Goal: Task Accomplishment & Management: Use online tool/utility

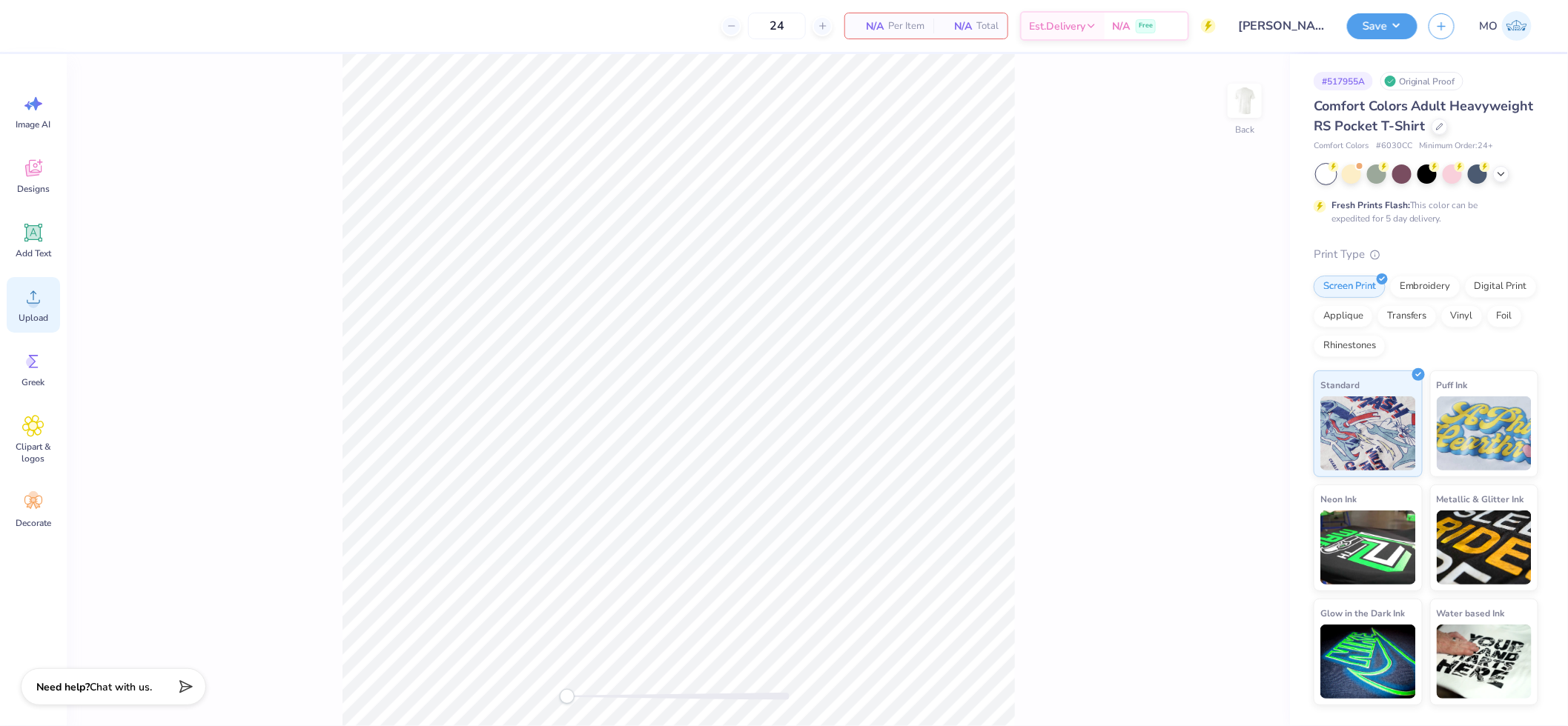
click at [40, 304] on icon at bounding box center [33, 297] width 22 height 22
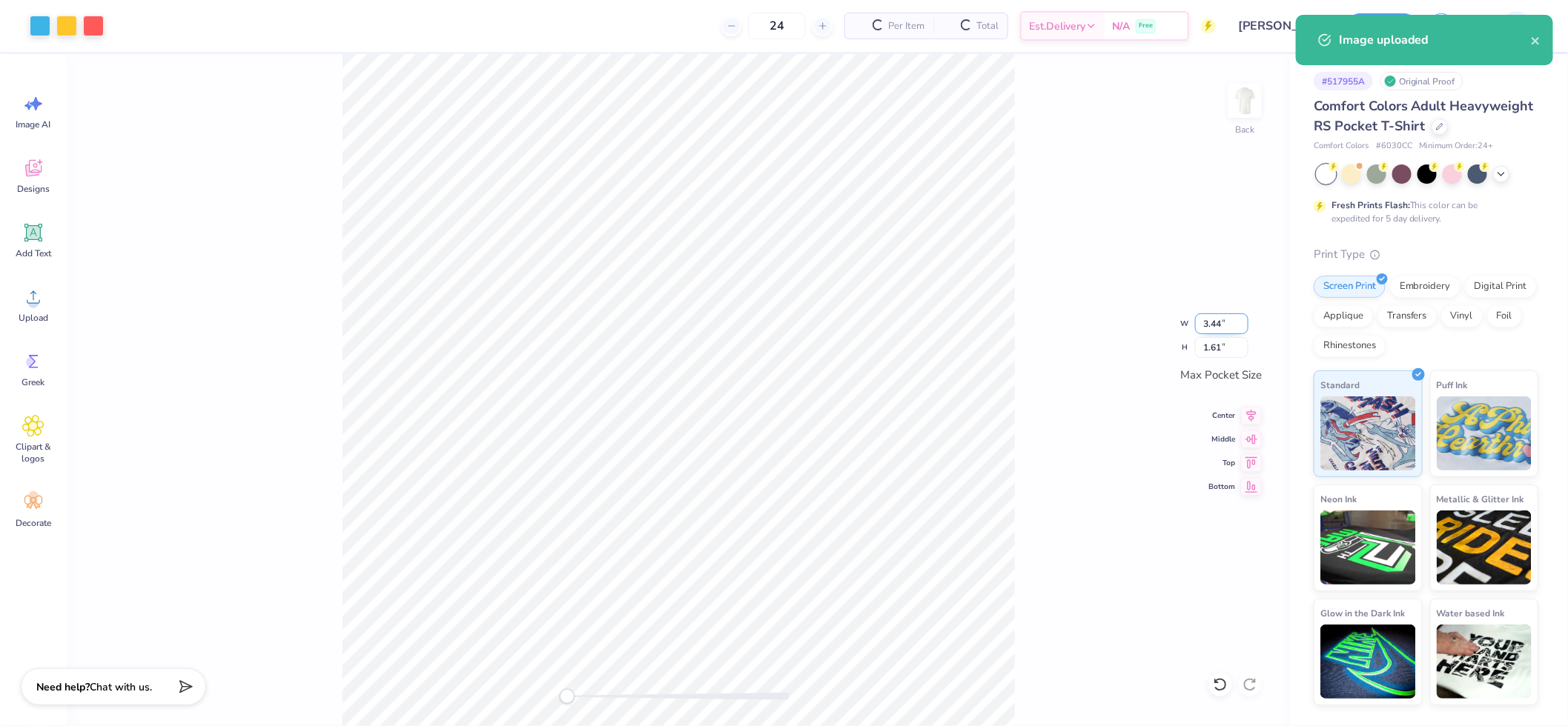
click at [1220, 313] on input "3.44" at bounding box center [1221, 323] width 54 height 21
click at [1220, 323] on input "3.44" at bounding box center [1221, 323] width 54 height 21
type input "3.50"
type input "1.65"
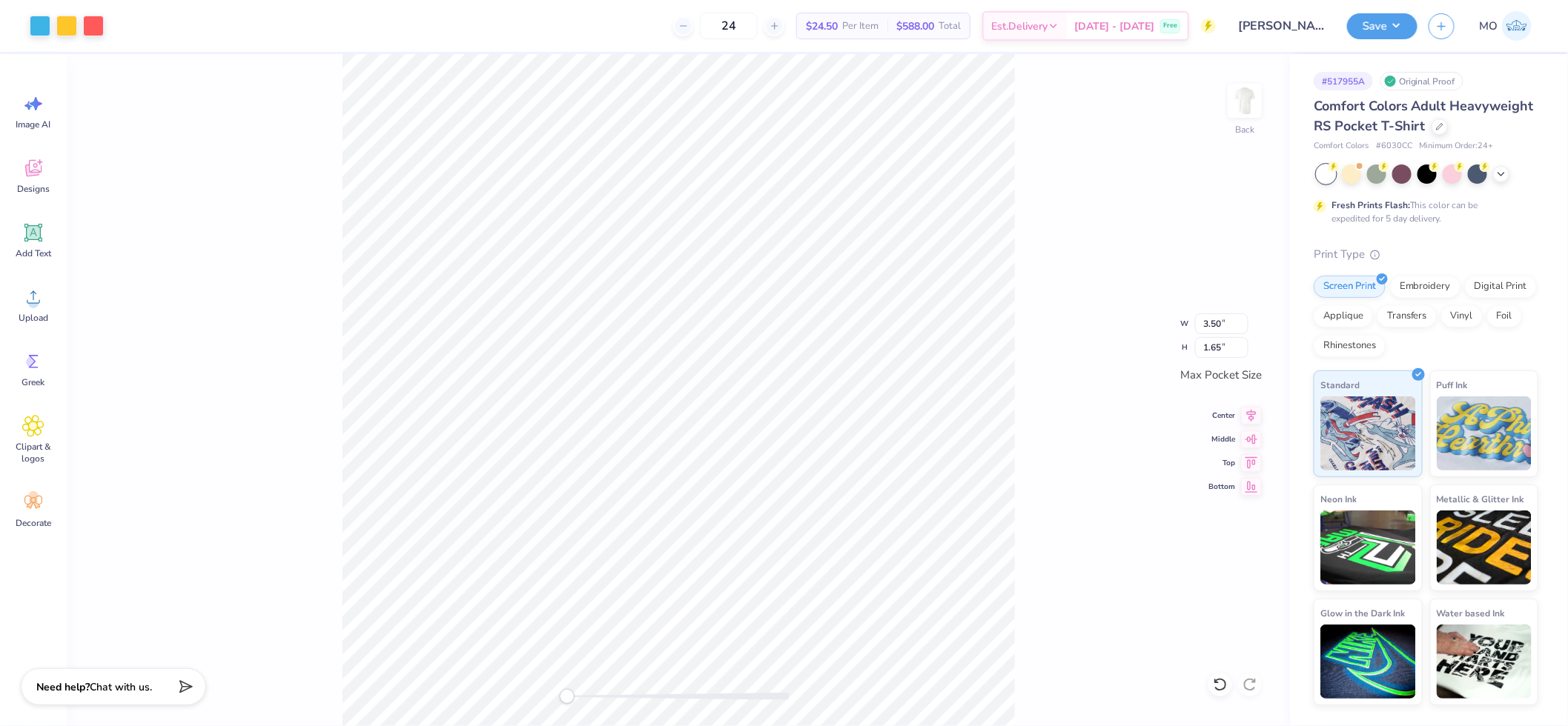
drag, startPoint x: 1034, startPoint y: 277, endPoint x: 1019, endPoint y: 290, distance: 19.8
click at [1034, 278] on div "Back W 3.50 3.50 " H 1.65 1.65 " Max Pocket Size Center Middle Top Bottom" at bounding box center [678, 390] width 1223 height 672
click at [1251, 413] on icon at bounding box center [1251, 413] width 9 height 12
click at [1251, 438] on icon at bounding box center [1251, 437] width 12 height 9
click at [1047, 415] on div "Back W 3.50 3.50 " H 1.65 1.65 " Max Pocket Size Center Middle Top Bottom" at bounding box center [678, 390] width 1223 height 672
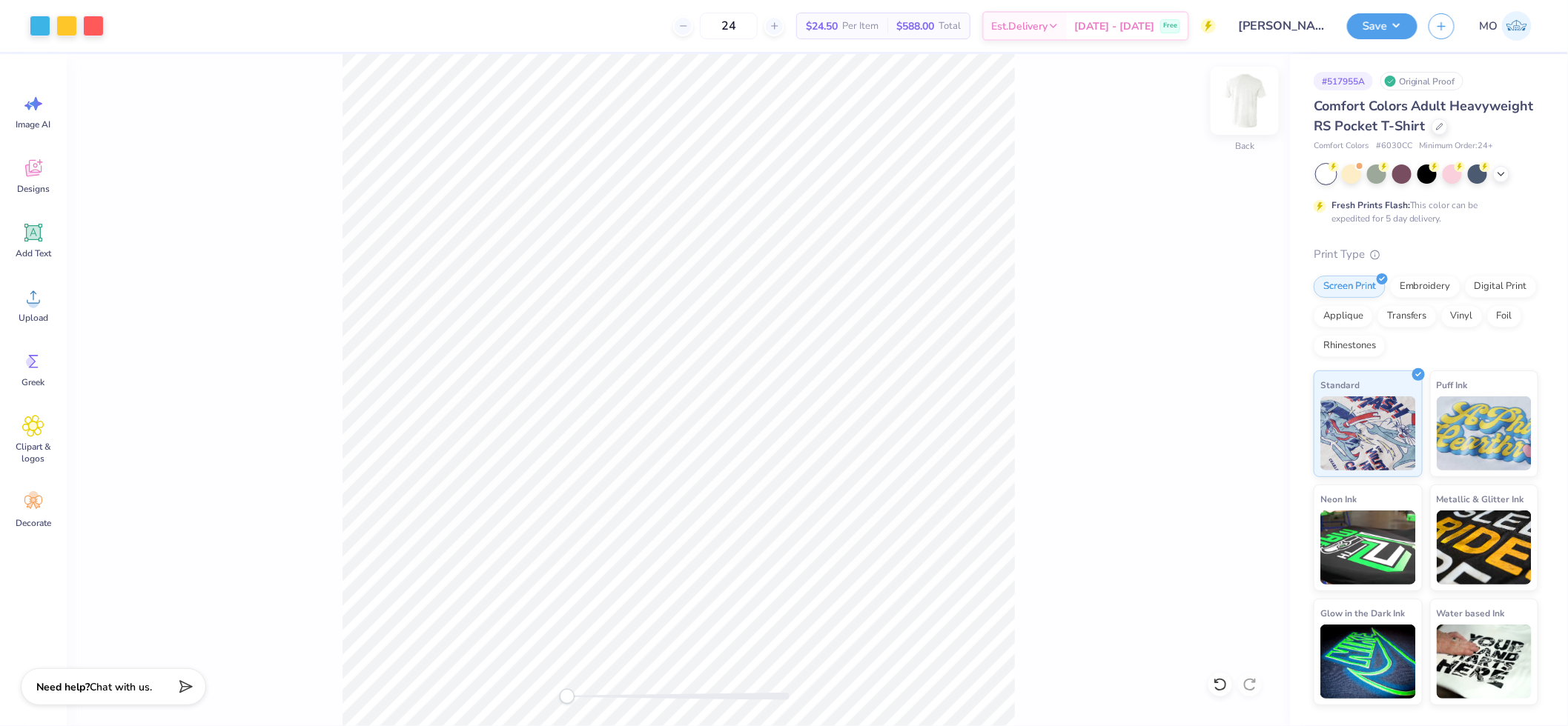
click at [1245, 106] on img at bounding box center [1244, 101] width 59 height 59
click at [36, 307] on circle at bounding box center [33, 302] width 10 height 10
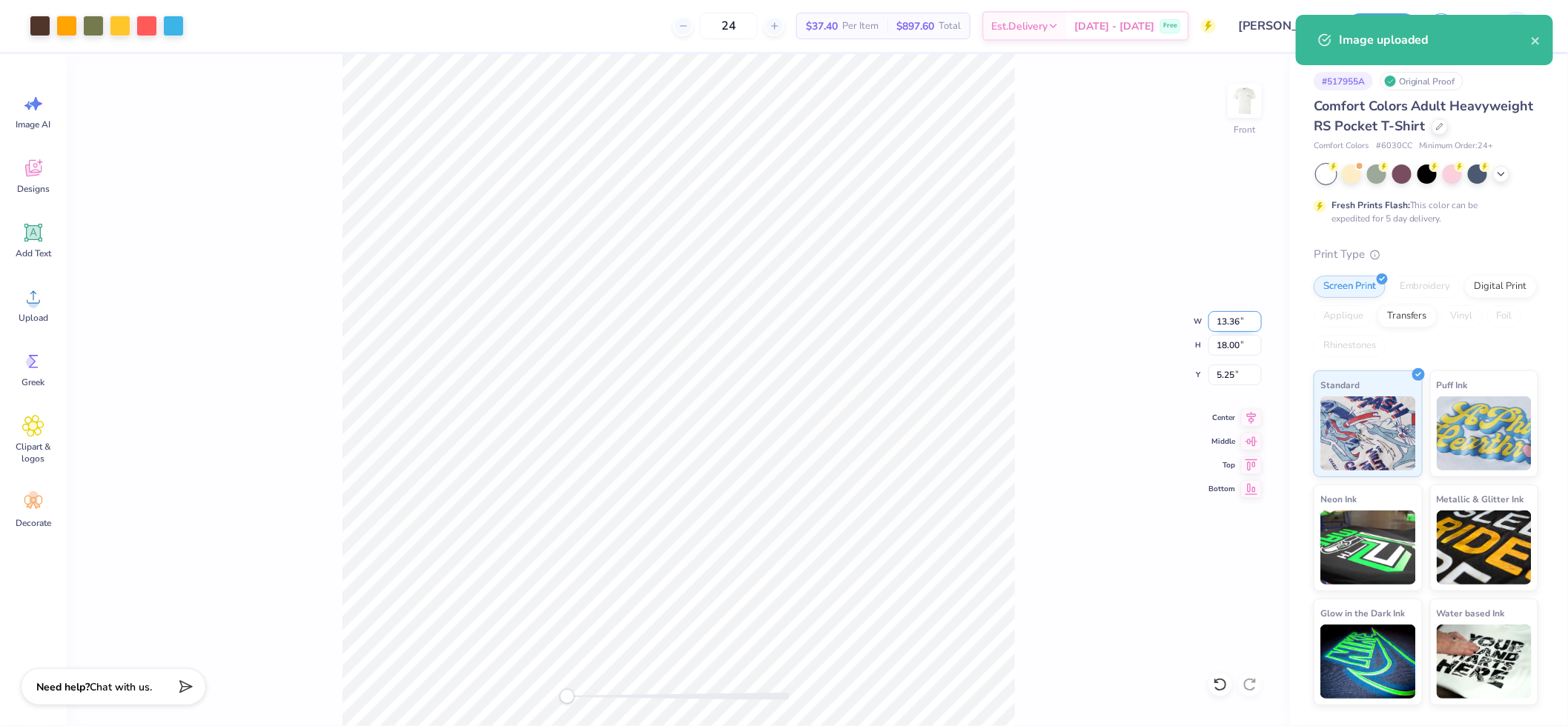
click at [1233, 320] on input "13.36" at bounding box center [1234, 321] width 54 height 21
type input "12.00"
type input "16.17"
type input "6.17"
click at [1238, 343] on input "16.17" at bounding box center [1234, 345] width 54 height 21
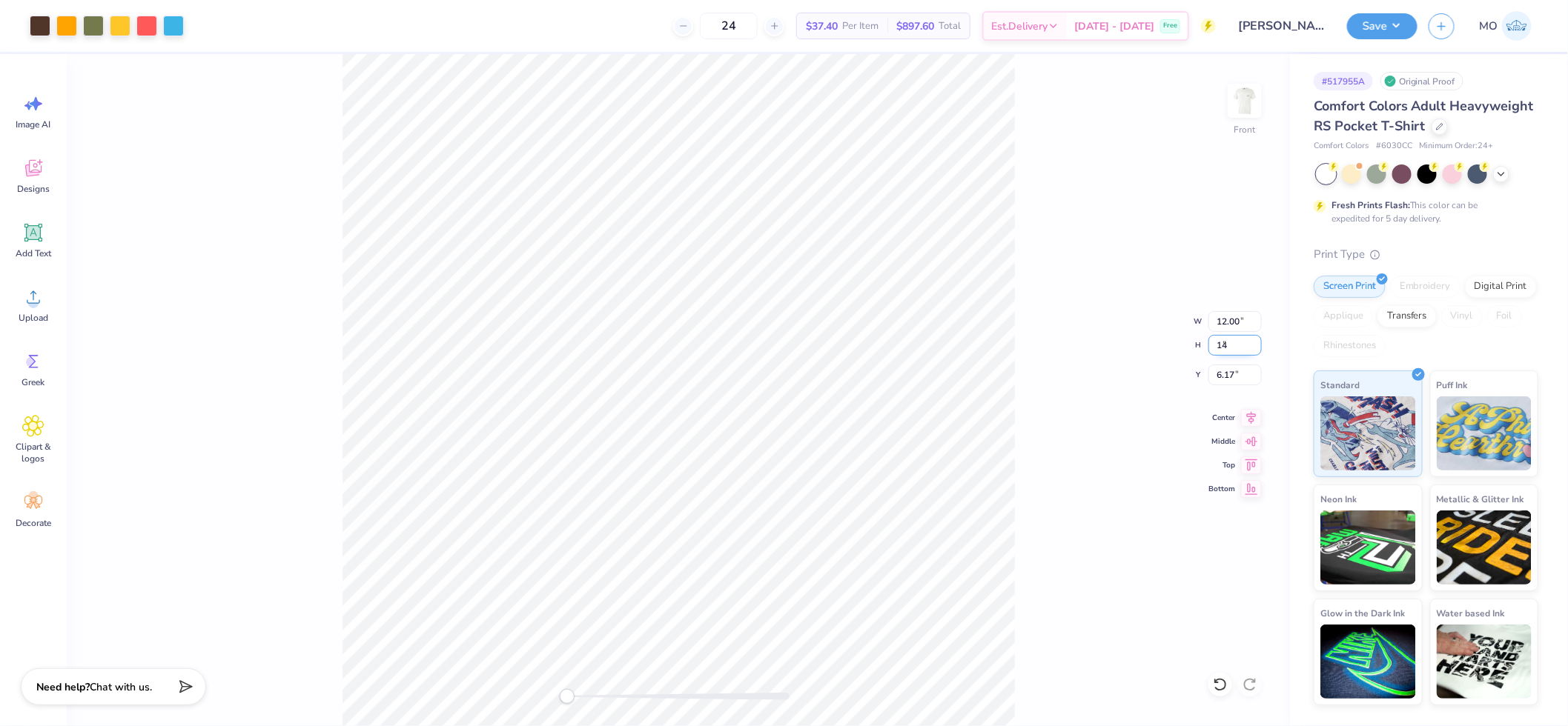
type input "14"
type input "10.39"
type input "14.00"
click at [1253, 416] on icon at bounding box center [1251, 416] width 21 height 18
click at [1233, 374] on input "7.25" at bounding box center [1234, 375] width 54 height 21
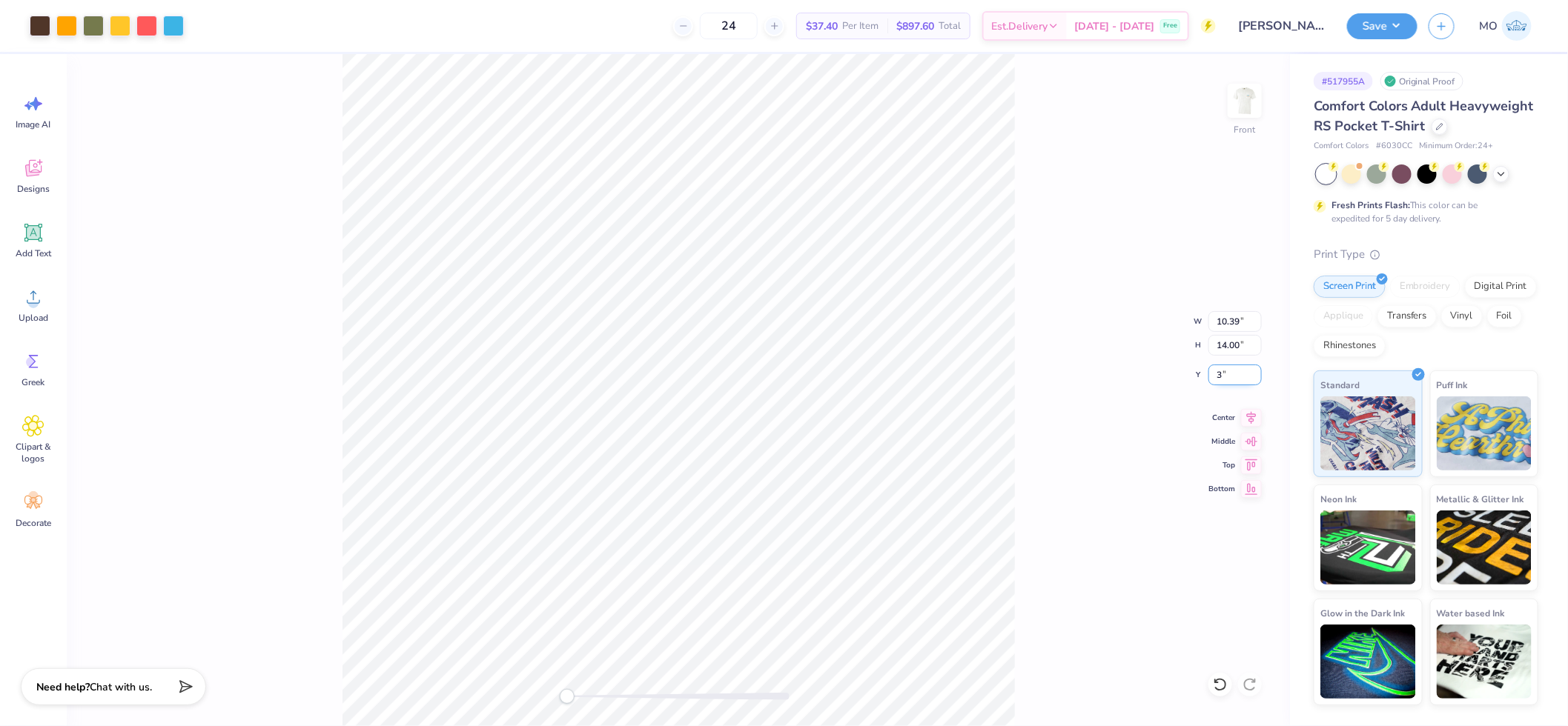
type input "3"
click at [1243, 109] on img at bounding box center [1244, 101] width 59 height 59
type input "2.55"
type input "3.44"
click at [1241, 96] on img at bounding box center [1244, 101] width 59 height 59
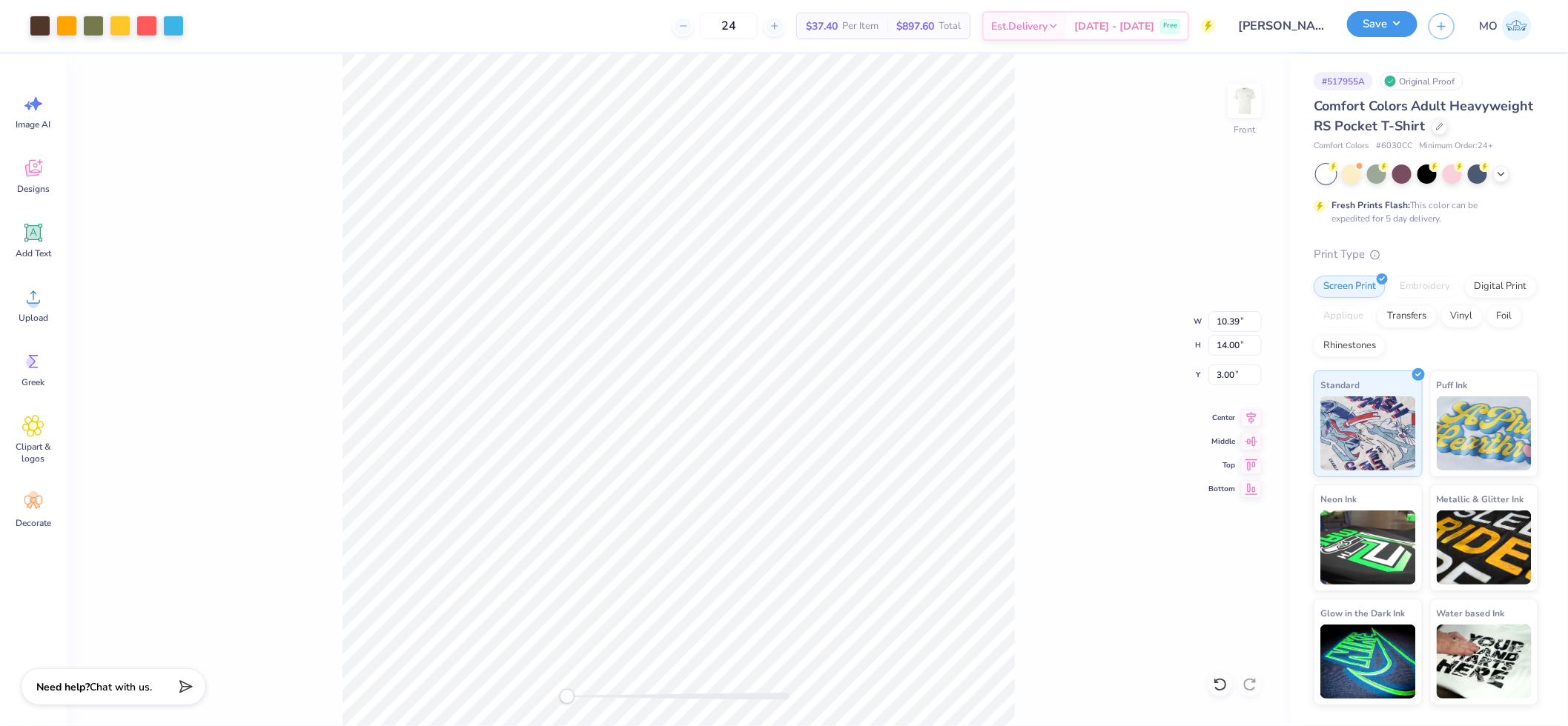
click at [1379, 26] on button "Save" at bounding box center [1382, 23] width 71 height 26
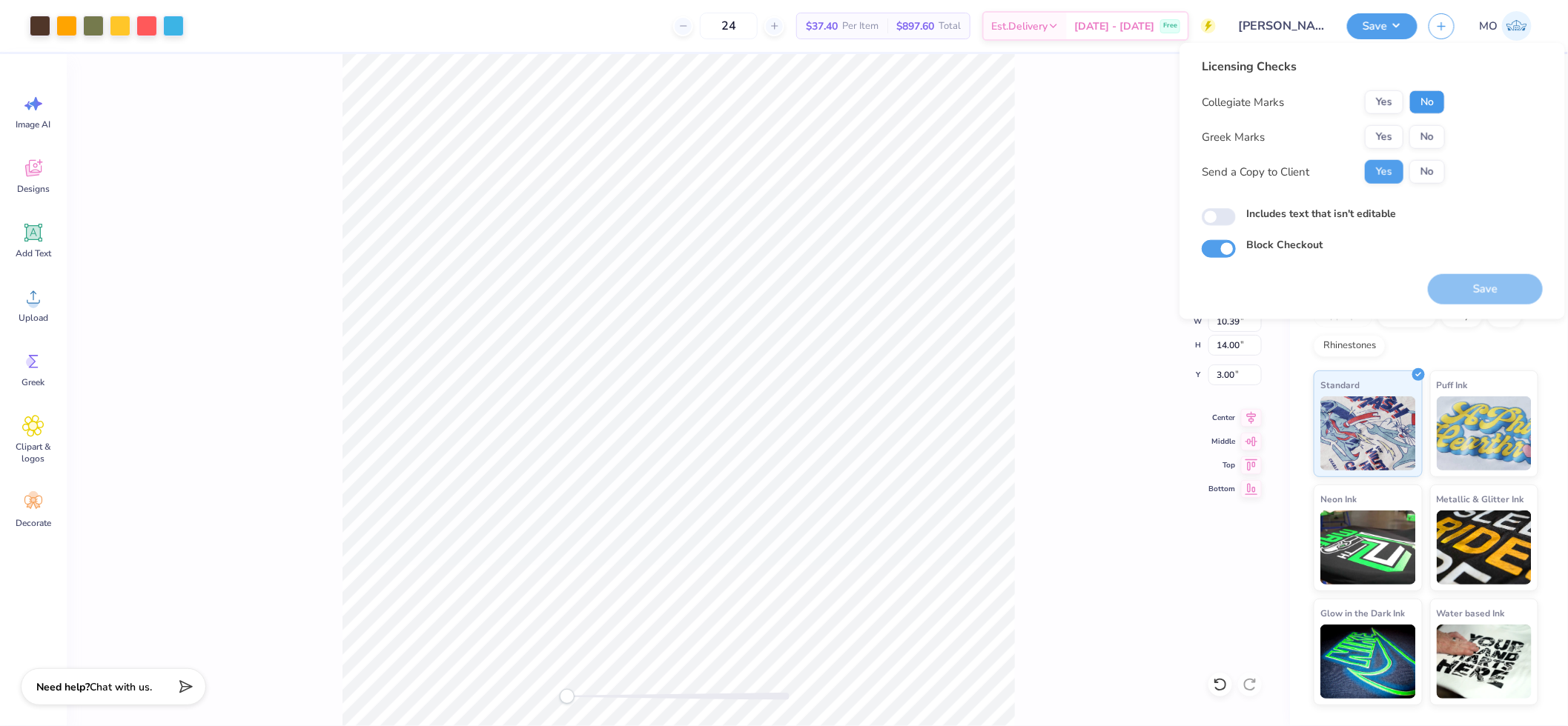
click at [1425, 100] on button "No" at bounding box center [1427, 102] width 36 height 24
click at [1392, 134] on button "Yes" at bounding box center [1384, 137] width 39 height 24
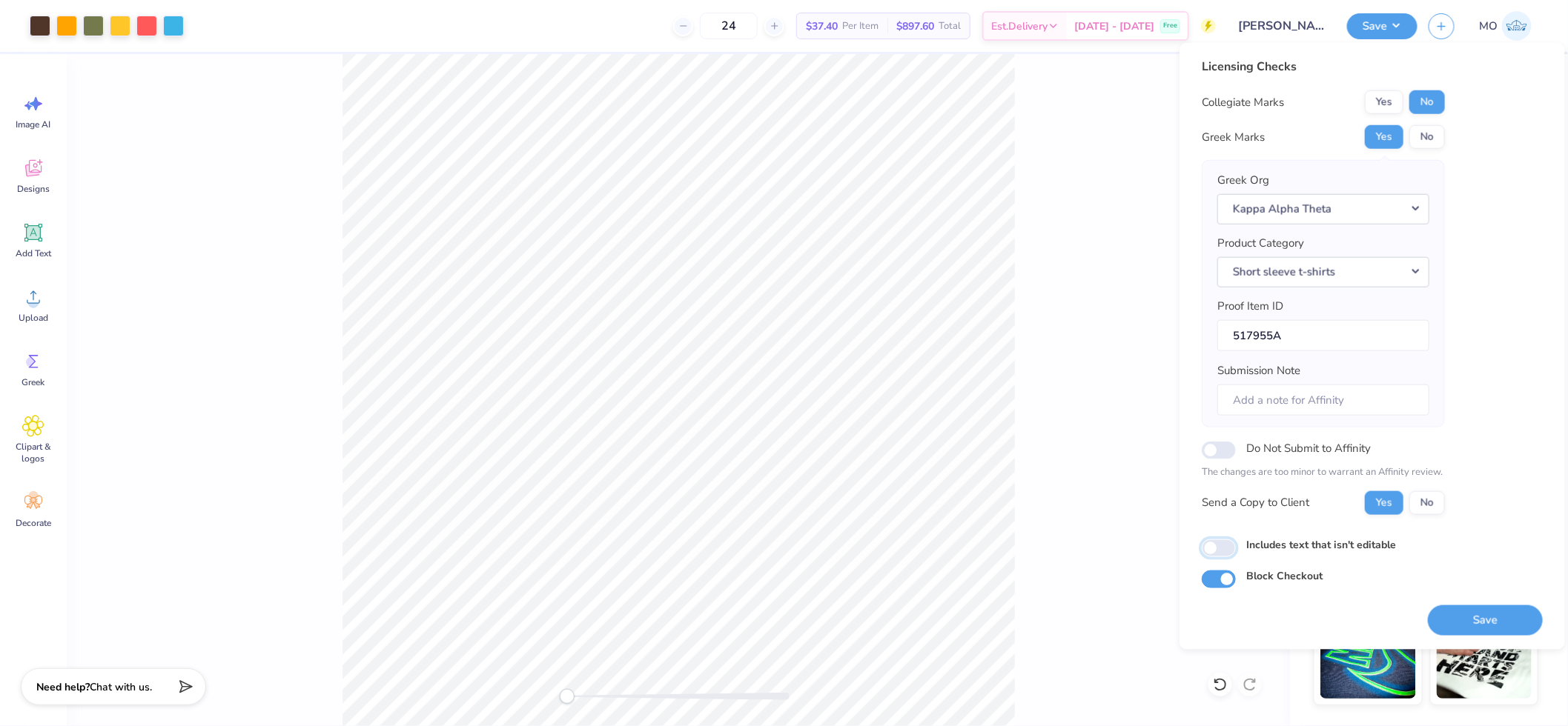
click at [1212, 547] on input "Includes text that isn't editable" at bounding box center [1219, 548] width 34 height 18
checkbox input "true"
click at [1476, 615] on button "Save" at bounding box center [1485, 620] width 115 height 30
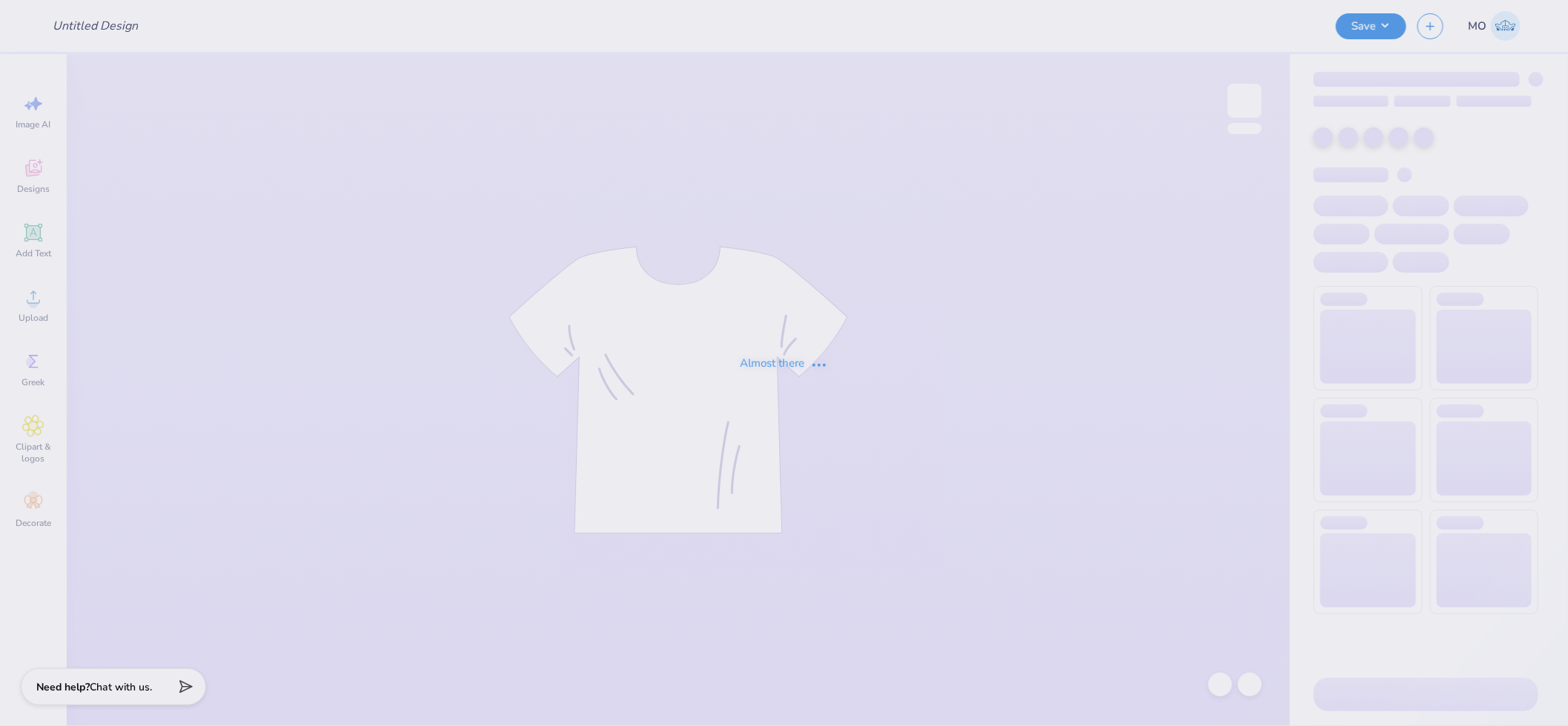
type input "Nature at ASU Winter Hoodies"
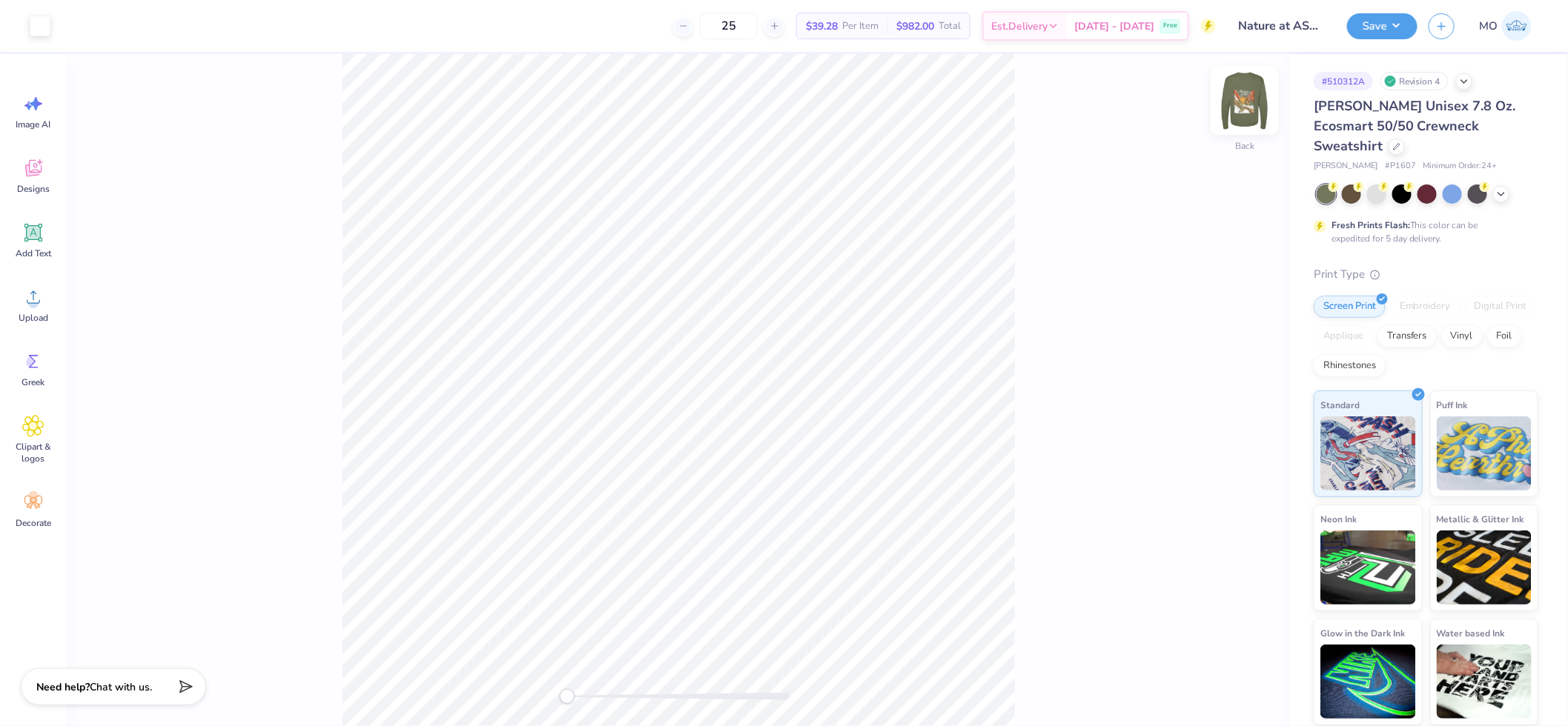
click at [1240, 102] on img at bounding box center [1244, 101] width 59 height 59
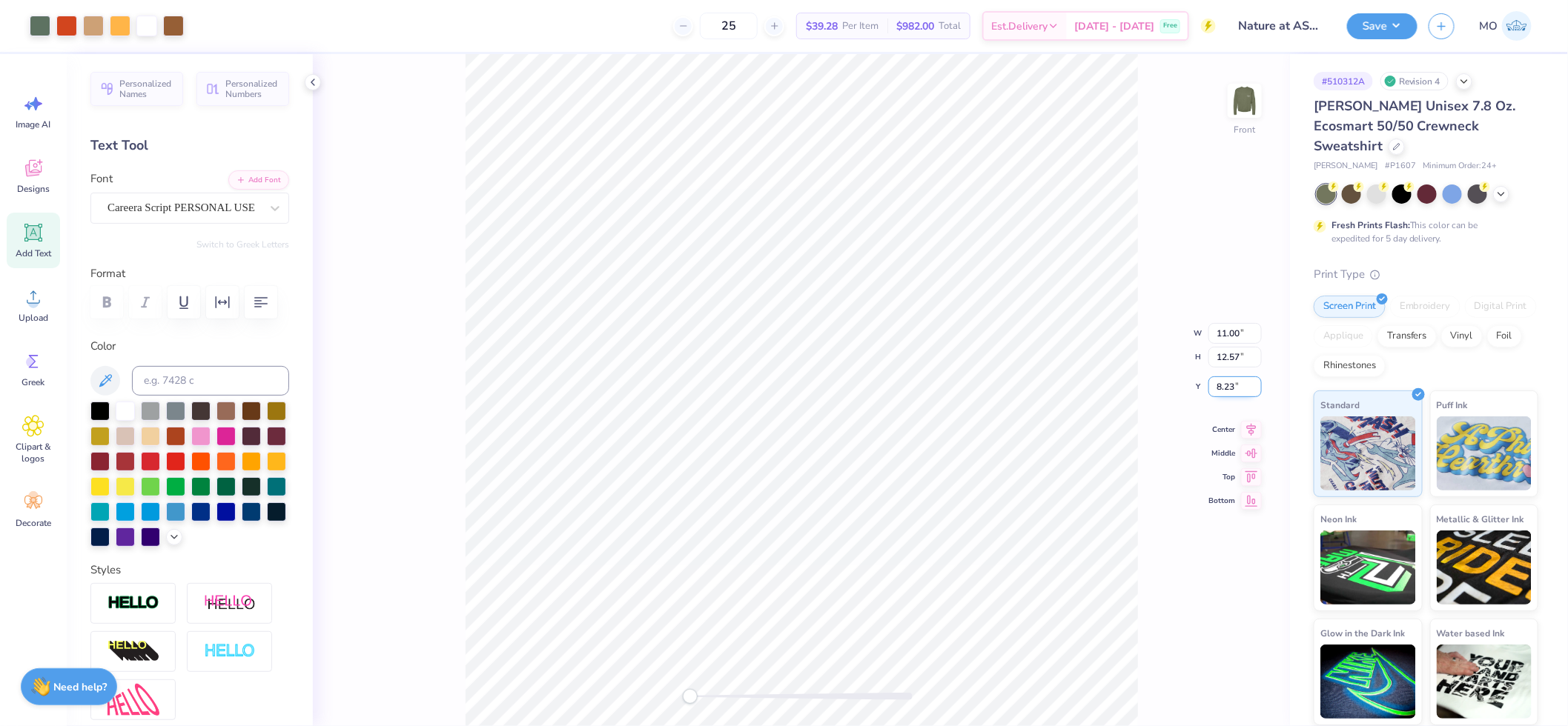
click at [1235, 382] on input "8.23" at bounding box center [1234, 386] width 54 height 21
type input "3.00"
drag, startPoint x: 1279, startPoint y: 345, endPoint x: 1253, endPoint y: 345, distance: 26.0
click at [1279, 345] on div "Front W 11.00 11.00 " H 12.57 12.57 " Y 3.00 3.00 " Center Middle Top Bottom" at bounding box center [801, 390] width 977 height 672
click at [1251, 415] on icon at bounding box center [1251, 416] width 9 height 12
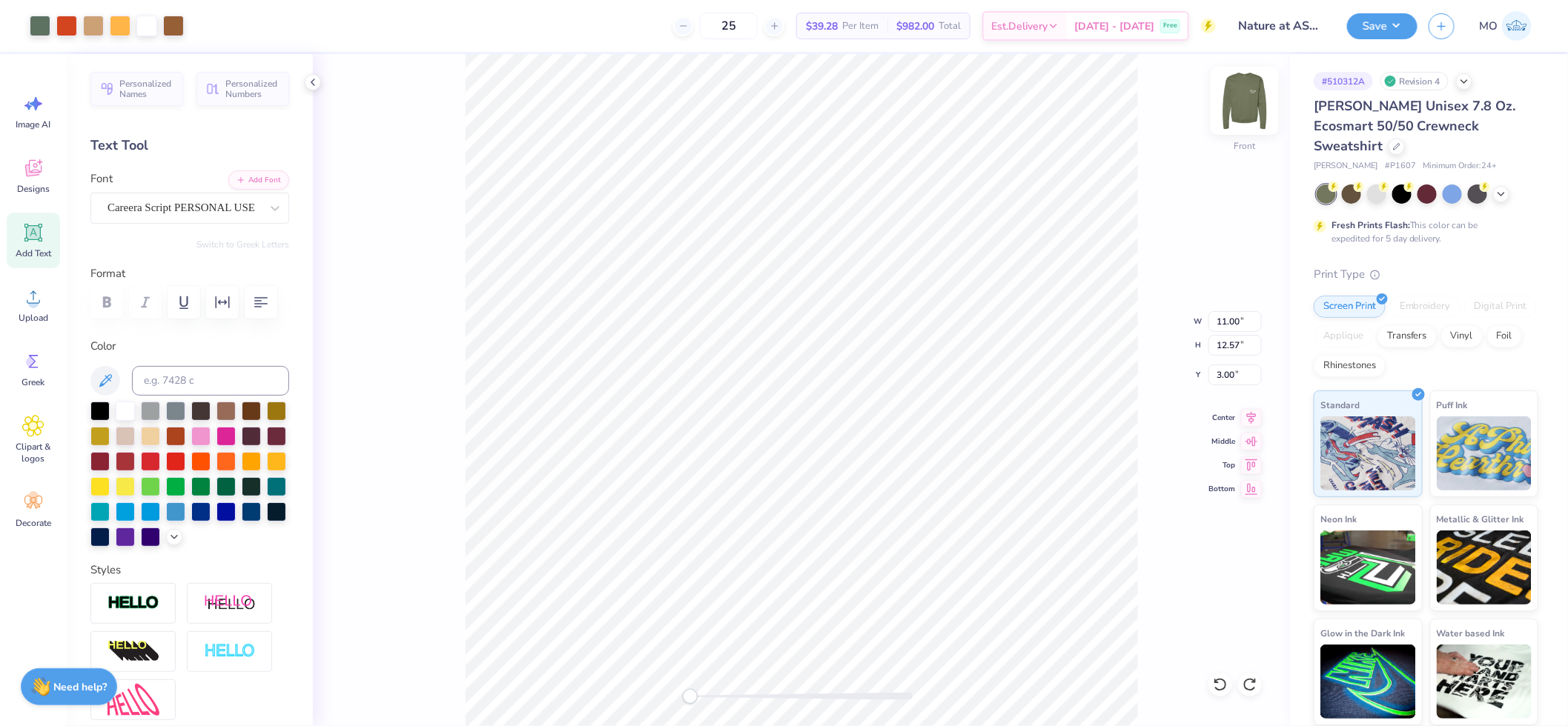
click at [1242, 108] on img at bounding box center [1244, 101] width 59 height 59
click at [1236, 386] on input "6.82" at bounding box center [1234, 386] width 54 height 21
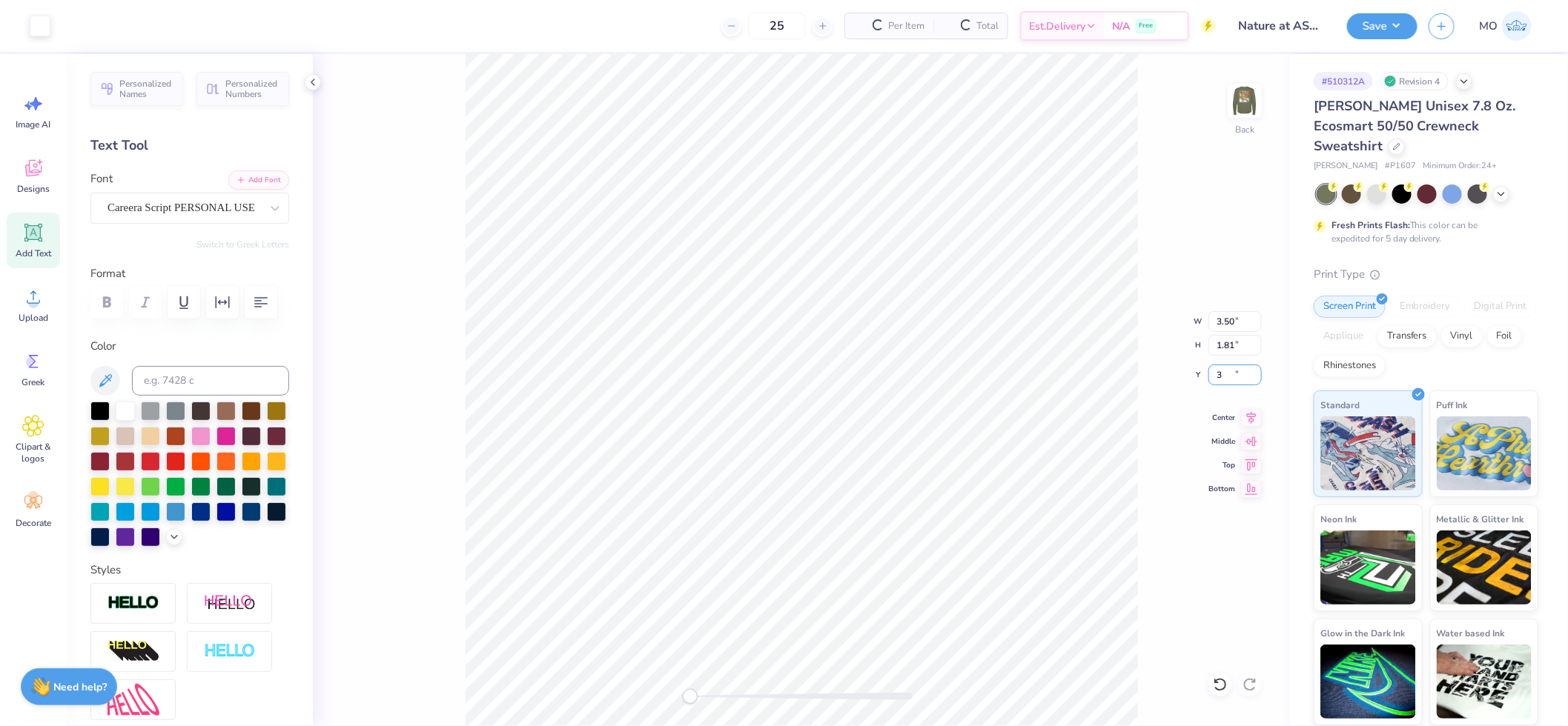
type input "3.00"
click at [1226, 102] on div "Back W 3.50 3.50 " H 1.81 1.81 " Y 3.00 3.00 " Center Middle Top Bottom" at bounding box center [801, 390] width 977 height 672
click at [1245, 116] on img at bounding box center [1244, 101] width 59 height 59
click at [69, 26] on div at bounding box center [67, 24] width 21 height 21
click at [99, 420] on div at bounding box center [100, 410] width 19 height 19
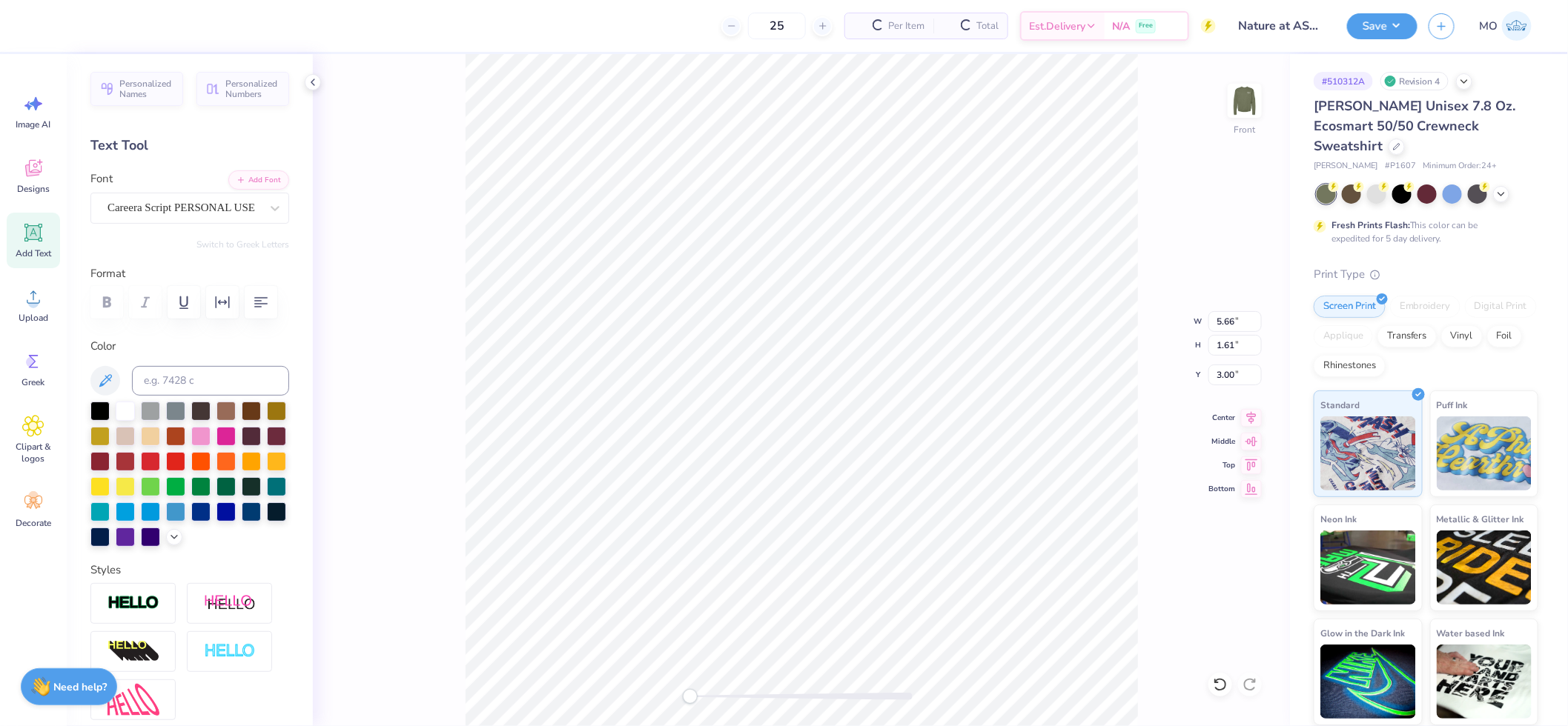
type input "3.64"
type input "1.12"
type input "4.81"
click at [101, 420] on div at bounding box center [100, 410] width 19 height 19
type input "0.40"
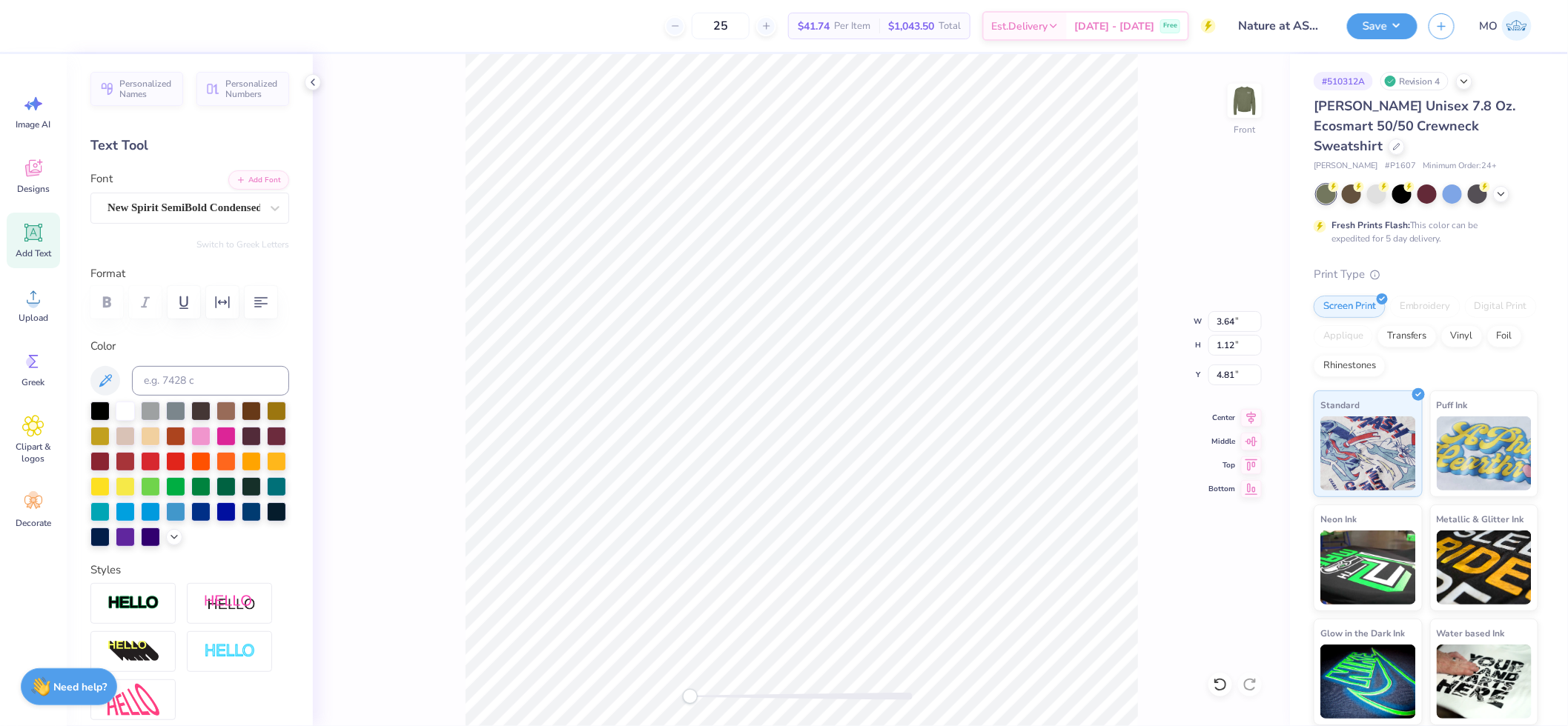
type input "0.47"
type input "4.82"
click at [43, 29] on div at bounding box center [40, 24] width 21 height 21
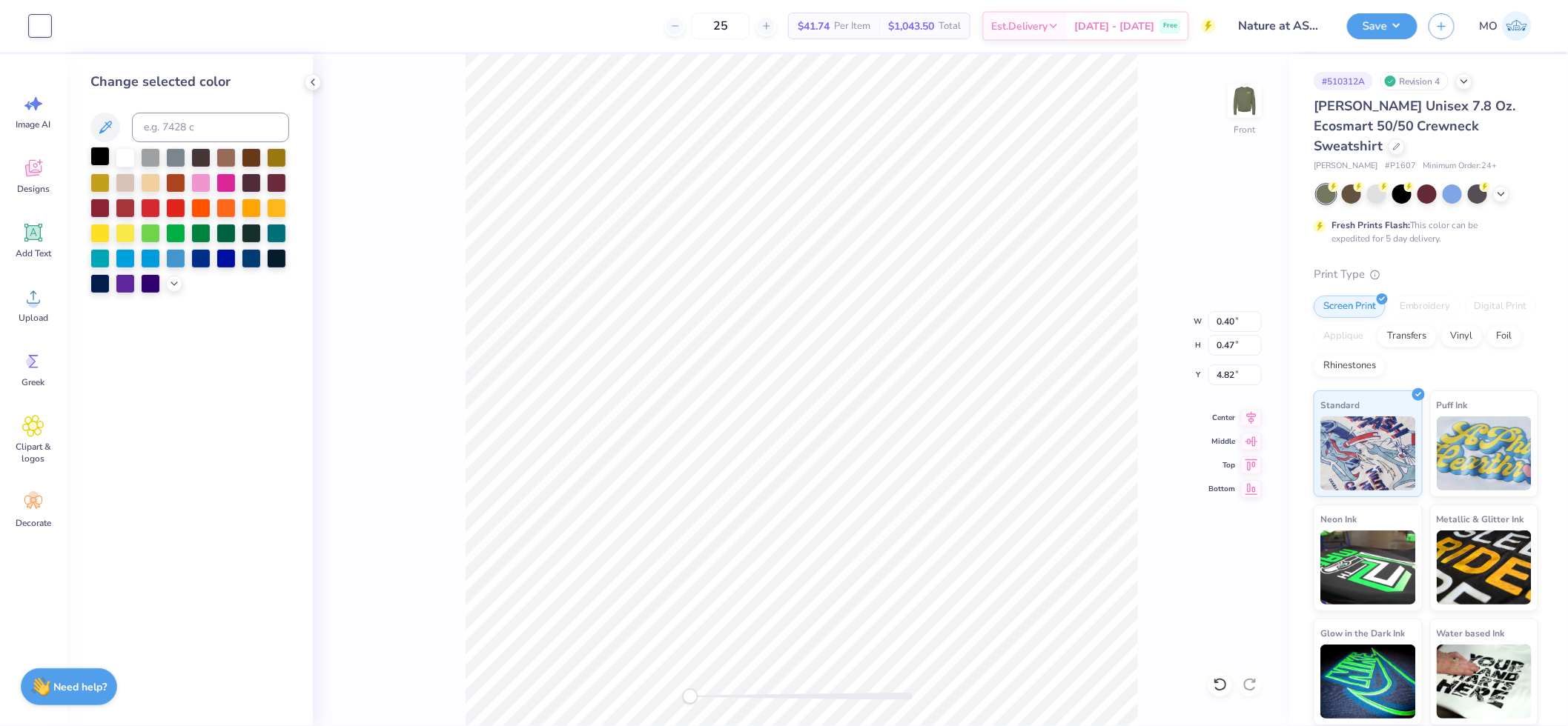
click at [101, 157] on div at bounding box center [100, 156] width 19 height 19
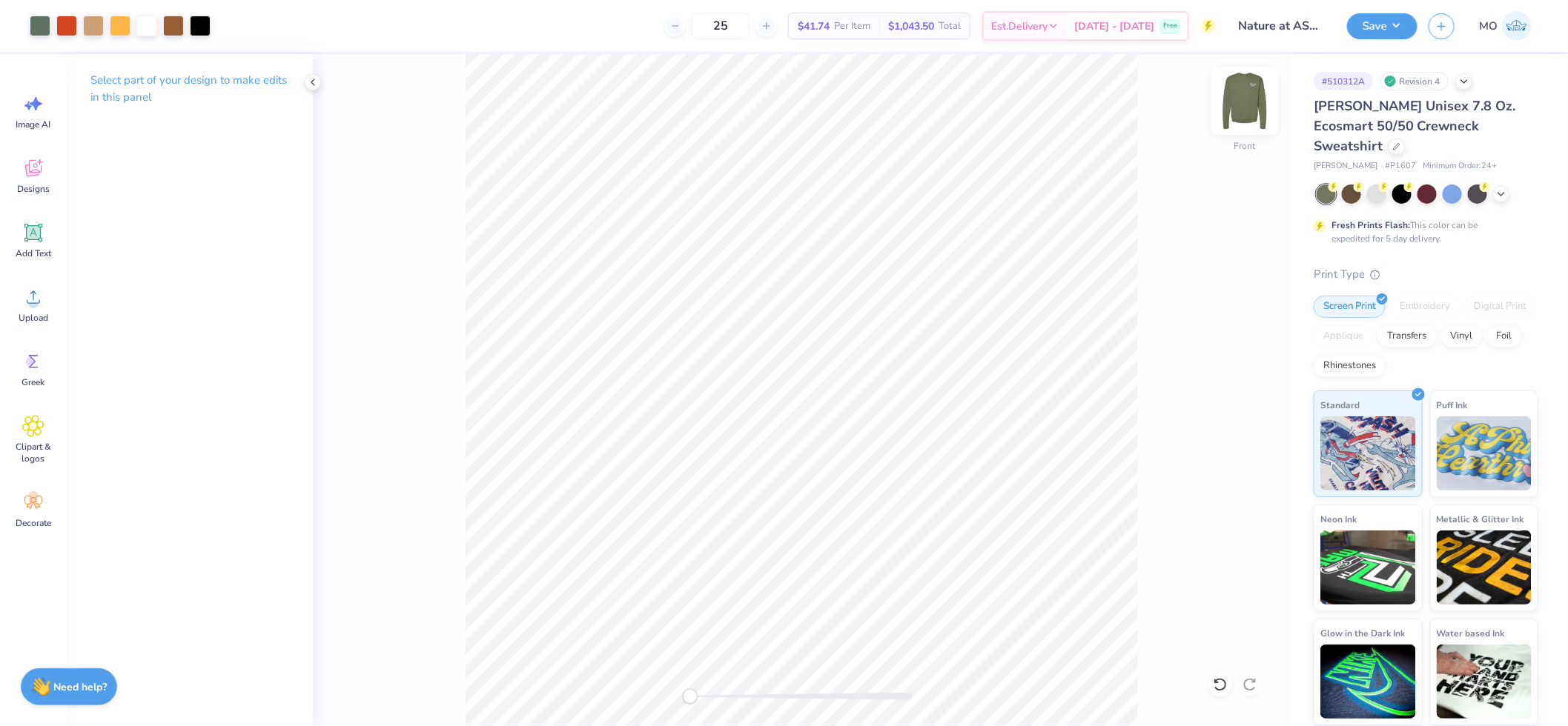
click at [1255, 117] on img at bounding box center [1244, 101] width 59 height 59
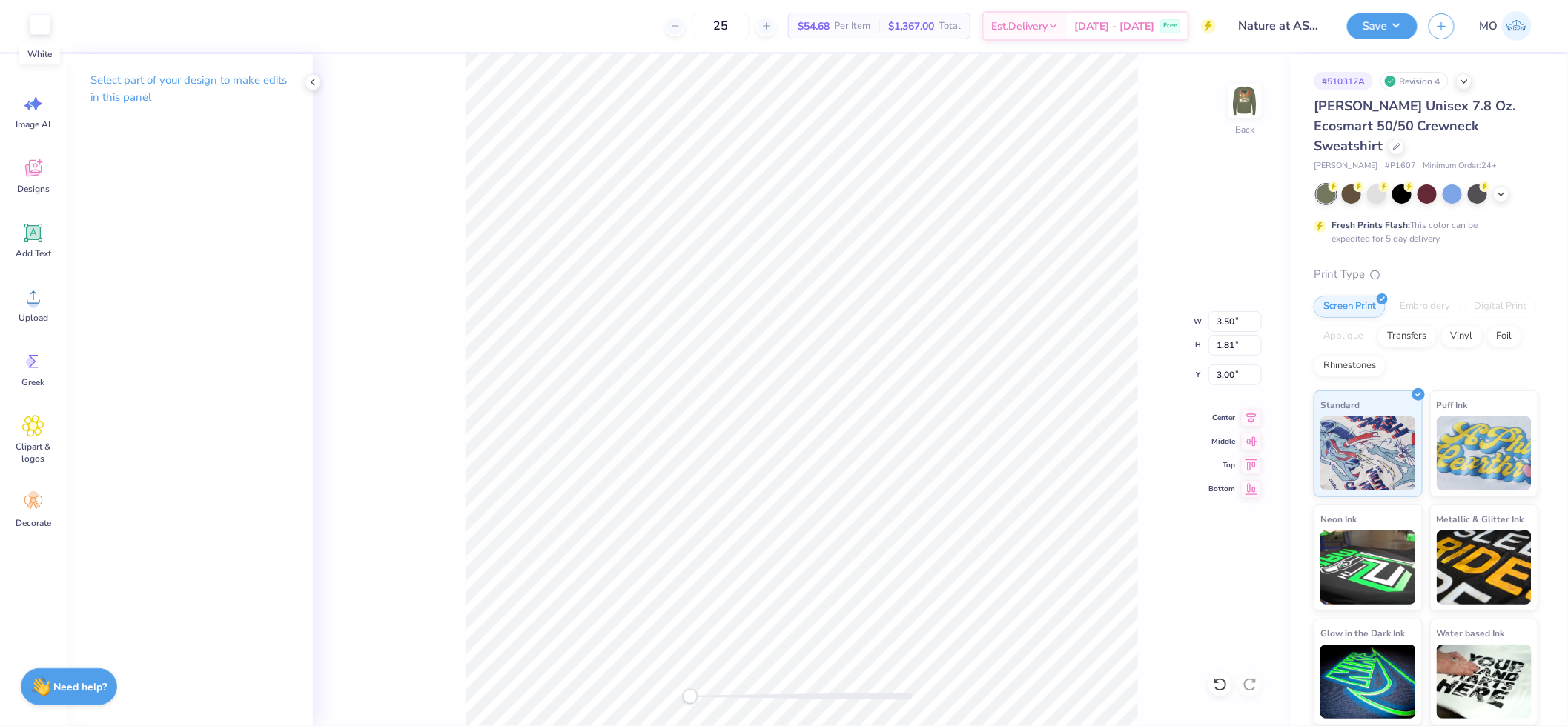
click at [32, 23] on div at bounding box center [40, 24] width 21 height 21
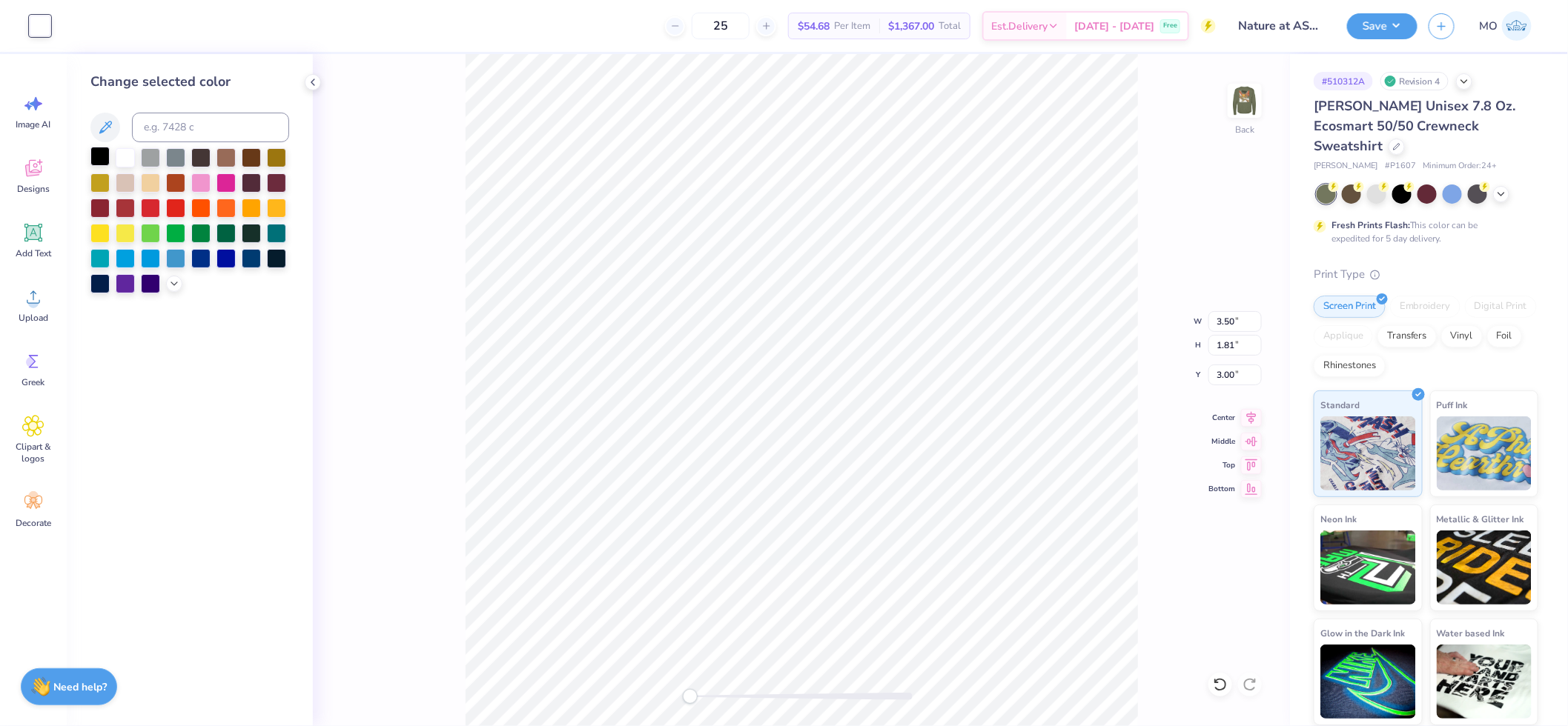
click at [93, 153] on div at bounding box center [100, 156] width 19 height 19
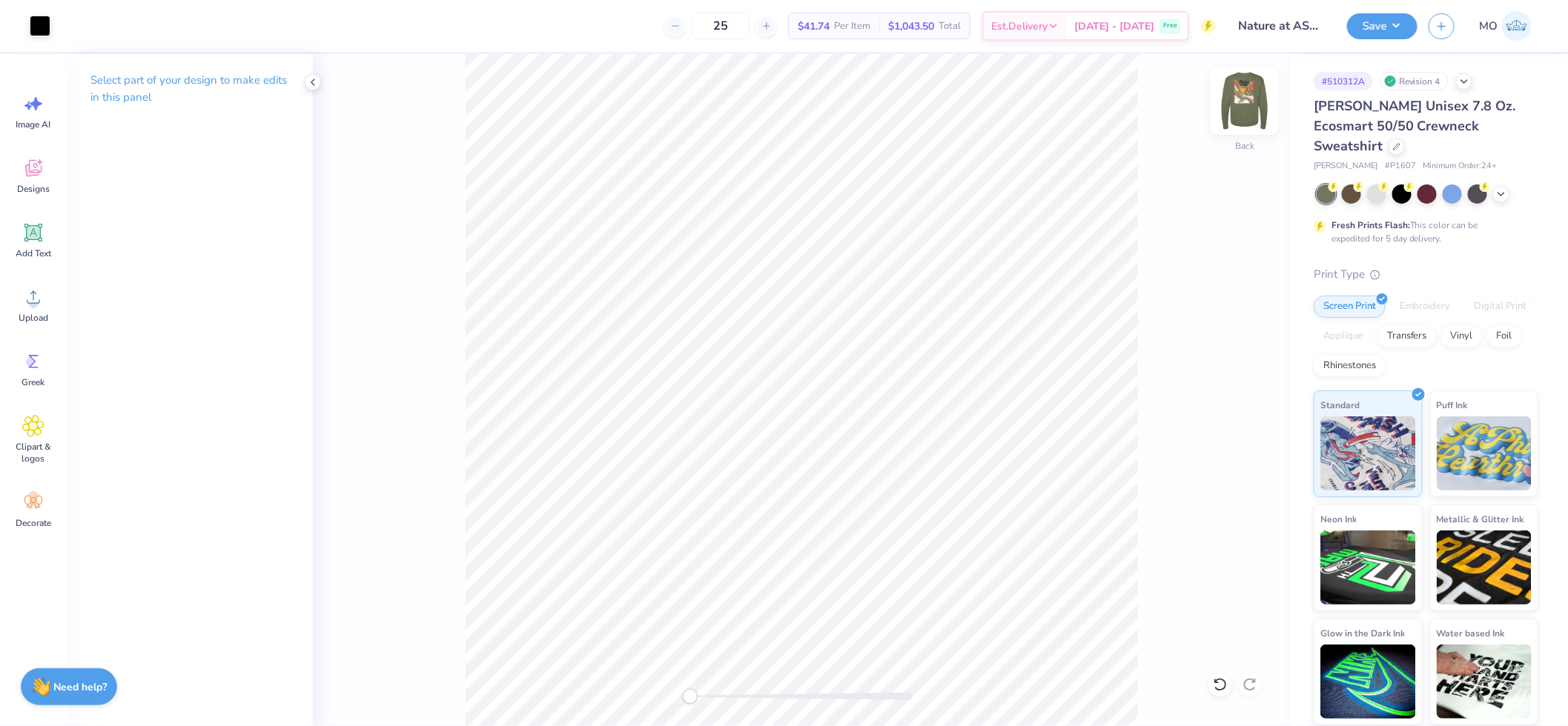
click at [1229, 99] on img at bounding box center [1244, 101] width 59 height 59
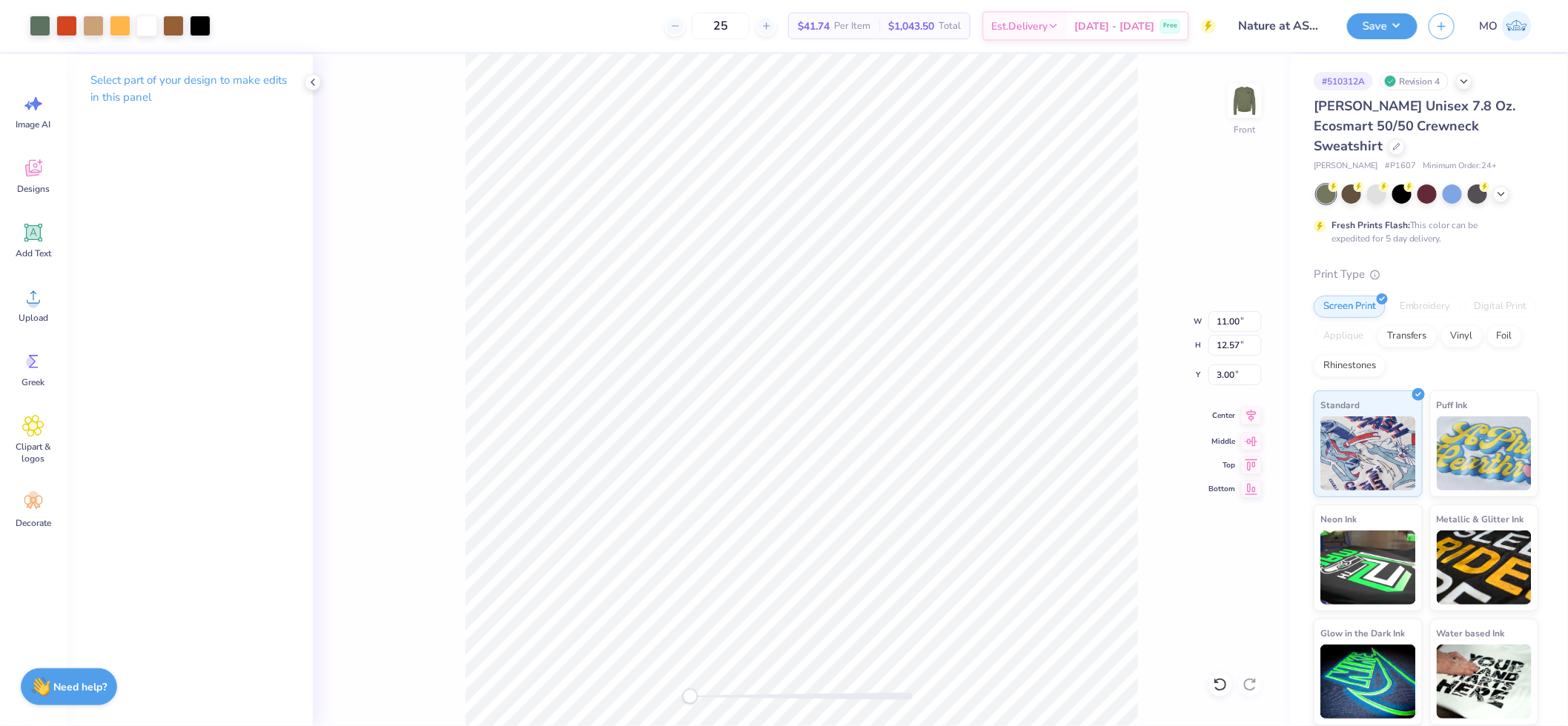
click at [1258, 413] on icon at bounding box center [1251, 416] width 21 height 18
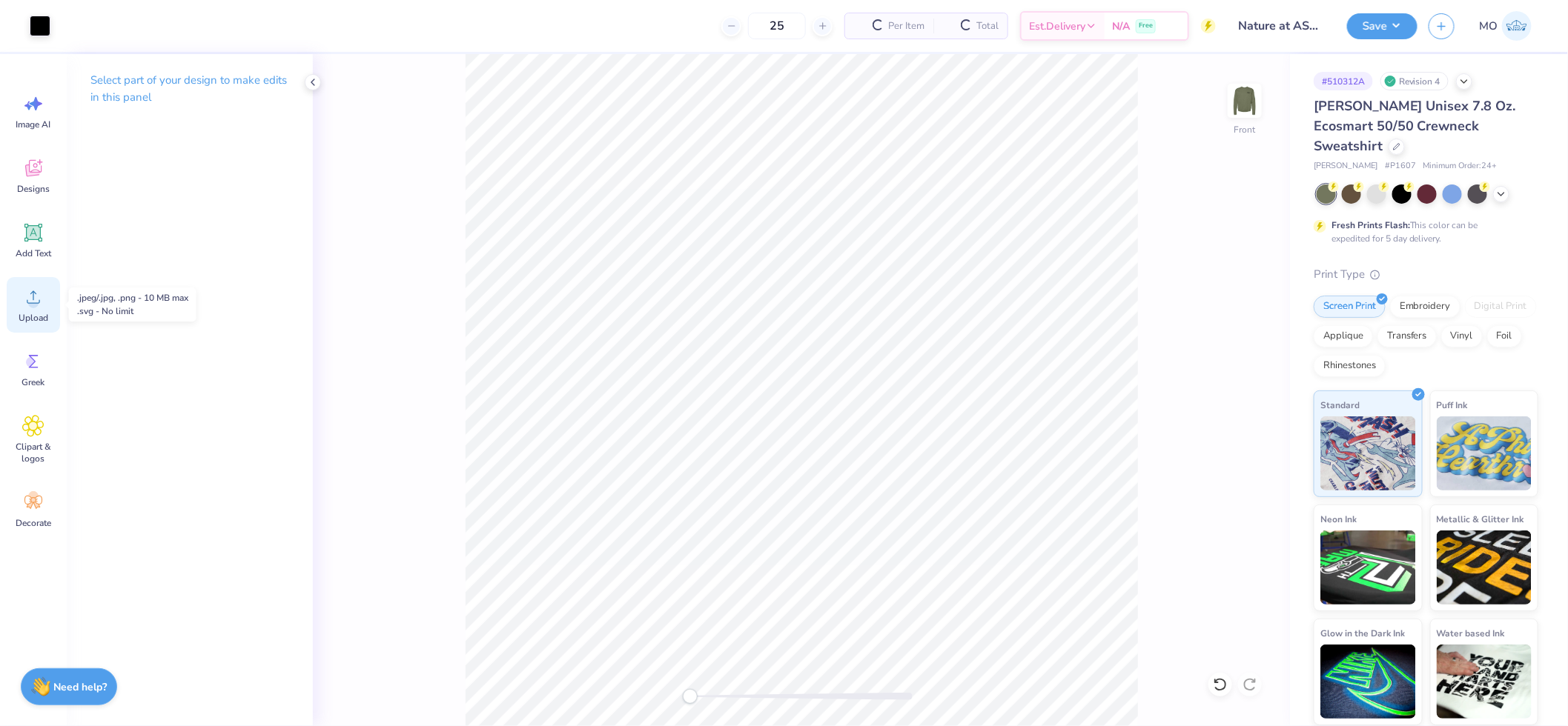
click at [30, 293] on icon at bounding box center [33, 297] width 13 height 12
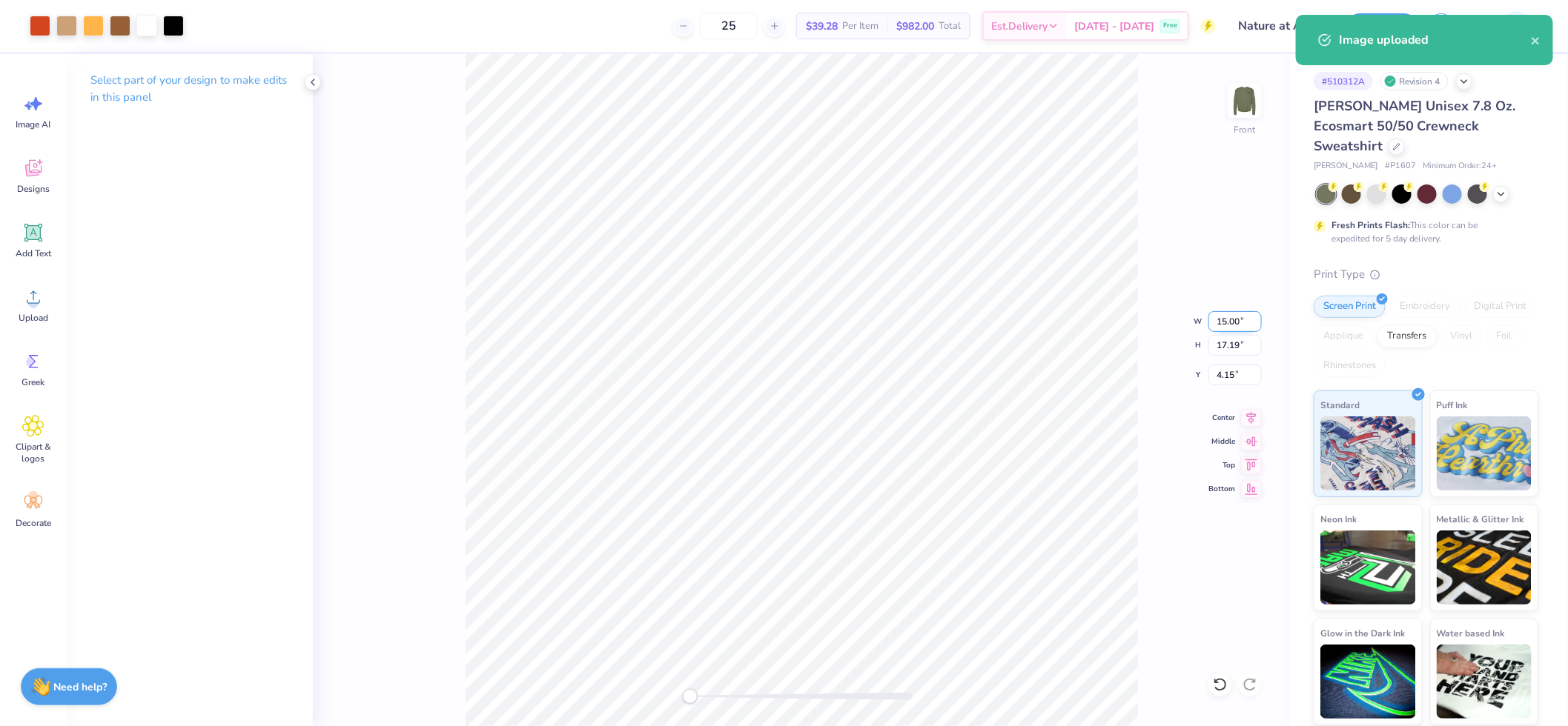
click at [1227, 322] on input "15.00" at bounding box center [1234, 321] width 54 height 21
type input "11.00"
type input "12.61"
click at [1254, 415] on icon at bounding box center [1251, 416] width 9 height 12
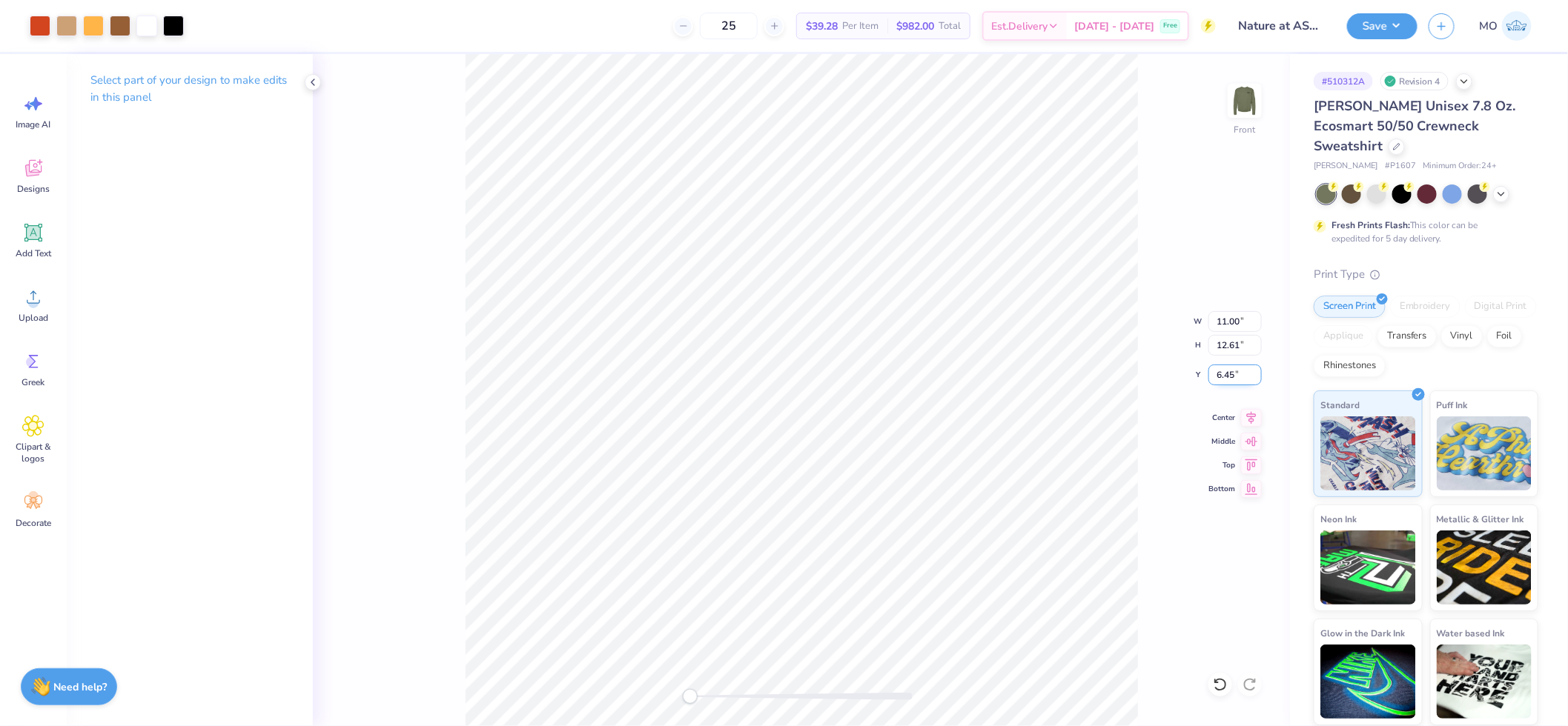
click at [1235, 372] on input "6.45" at bounding box center [1234, 375] width 54 height 21
type input "3"
click at [909, 704] on li "Send to Back" at bounding box center [901, 707] width 116 height 29
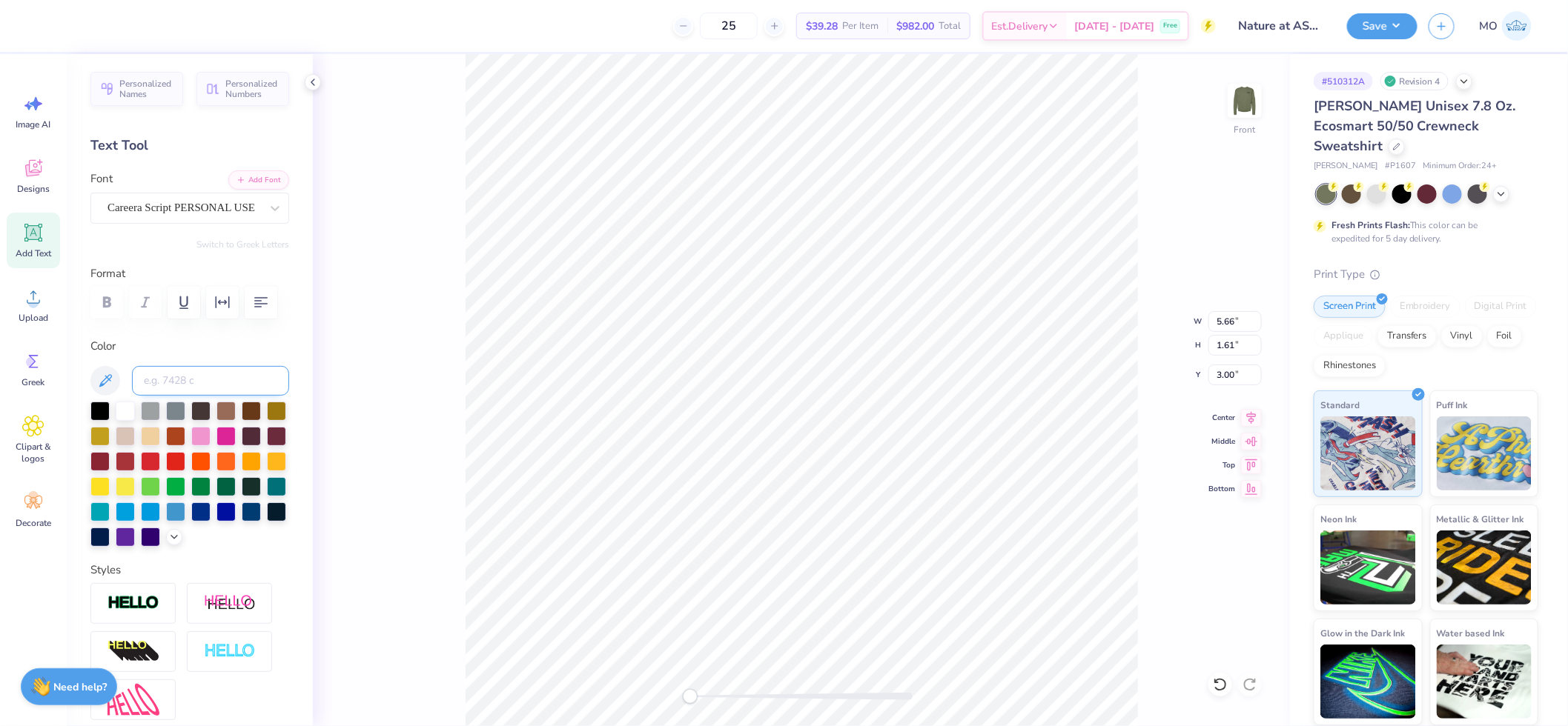
click at [174, 396] on input at bounding box center [210, 381] width 157 height 29
type input "173"
click at [102, 420] on div at bounding box center [100, 410] width 19 height 19
click at [213, 396] on input at bounding box center [210, 381] width 157 height 29
type input "1365"
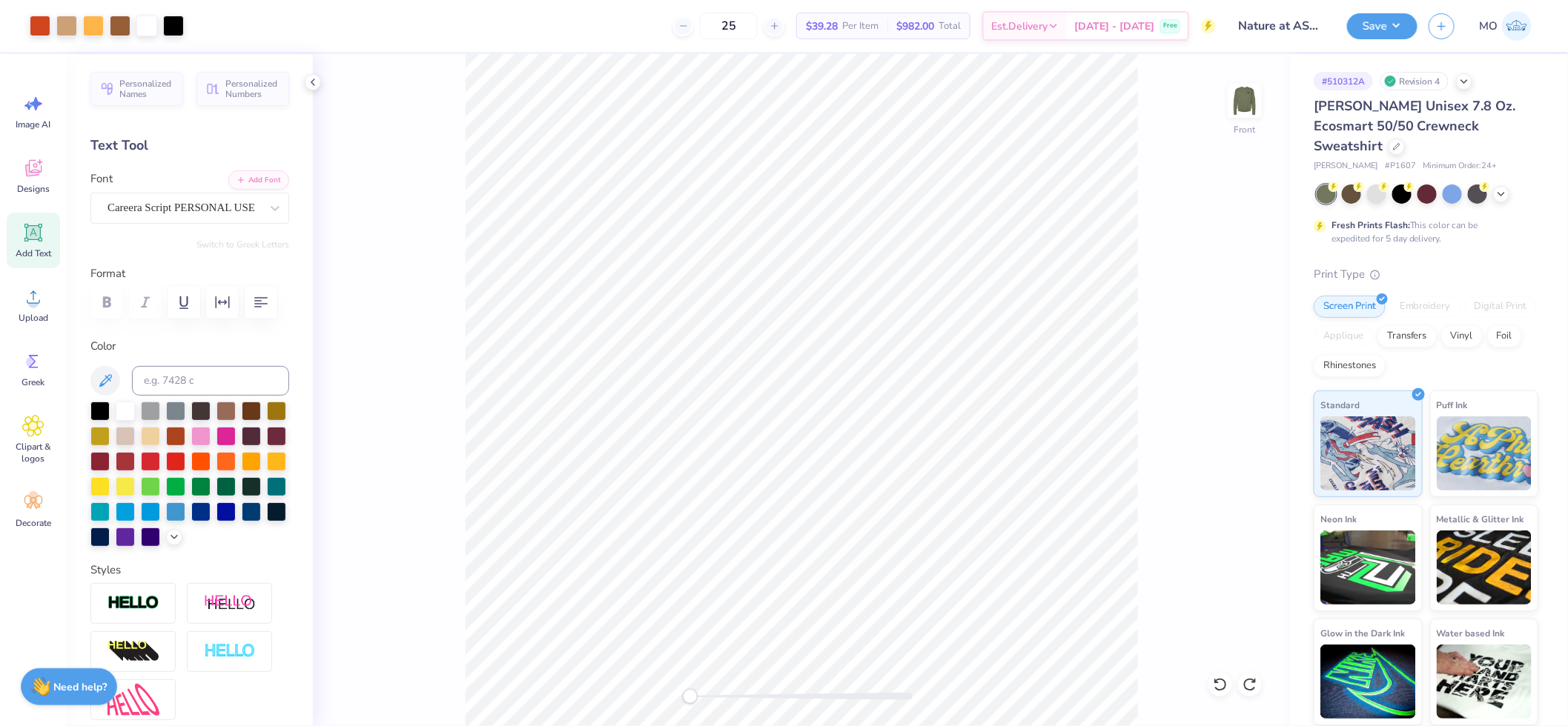
click at [523, 38] on div "Art colors 25 $39.28 Per Item $982.00 Total Est. Delivery Sep 22 - 25 Free Desi…" at bounding box center [784, 363] width 1568 height 726
click at [1248, 106] on img at bounding box center [1244, 101] width 59 height 59
type input "11.56"
type input "13.25"
type input "1.39"
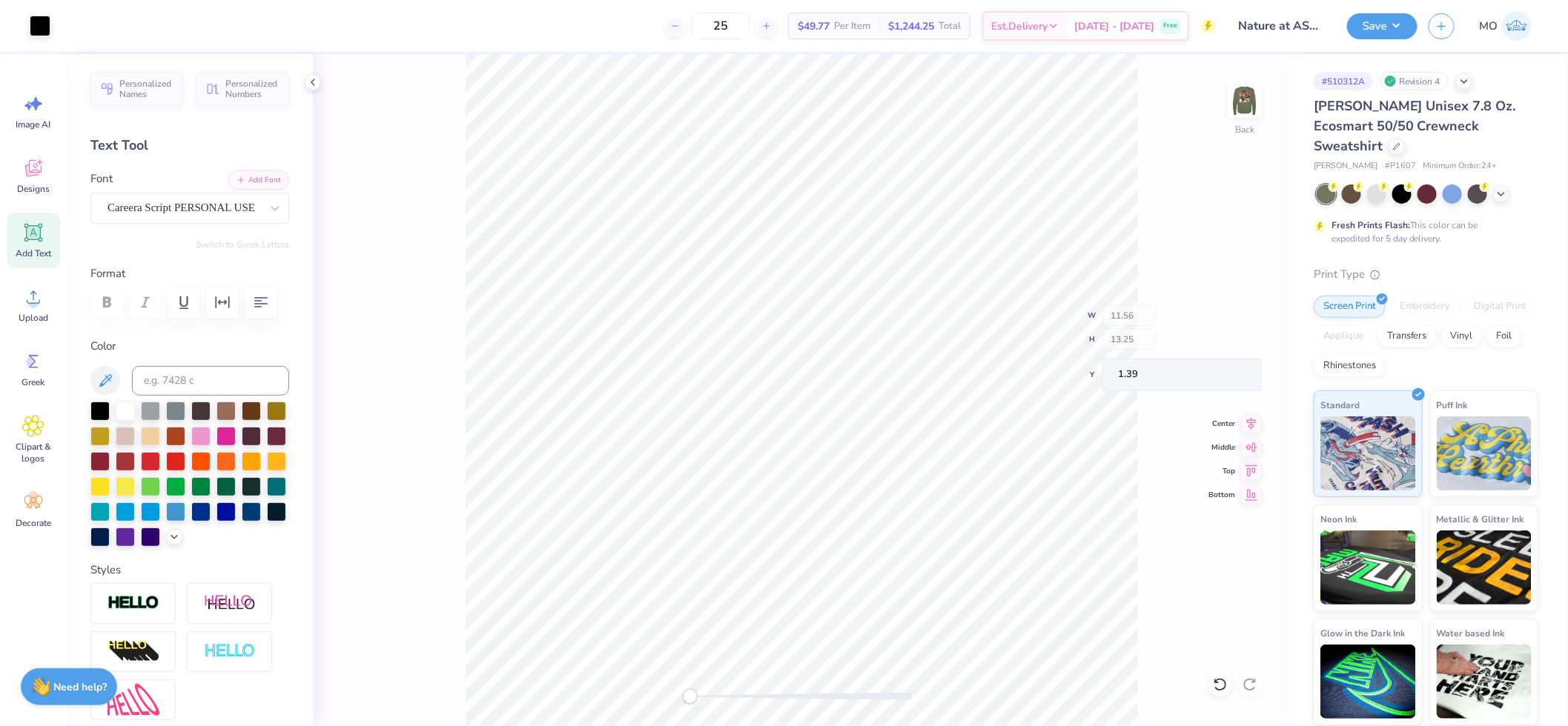
type input "3.50"
type input "1.81"
type input "3.00"
click at [1251, 106] on img at bounding box center [1244, 101] width 59 height 59
click at [1234, 102] on img at bounding box center [1244, 101] width 59 height 59
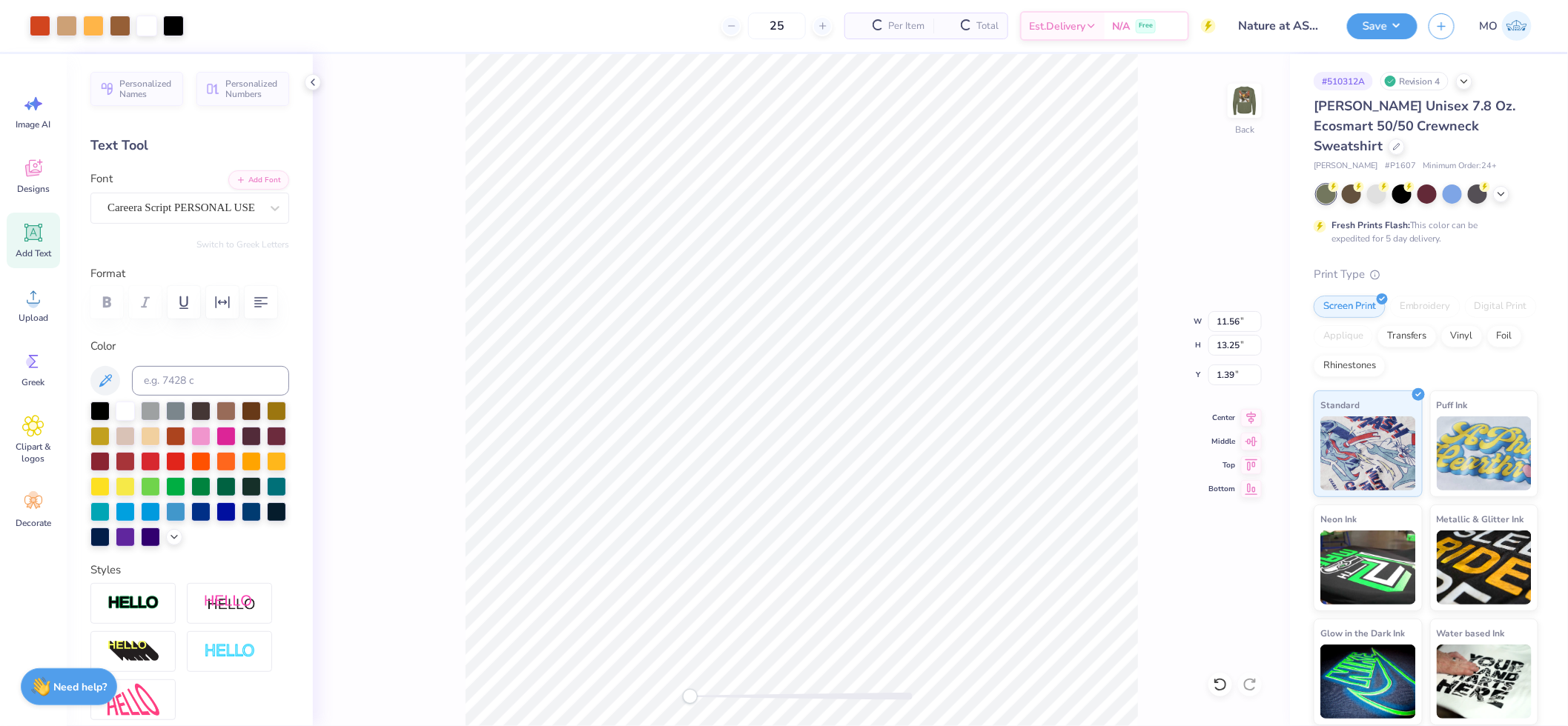
type input "11.56"
type input "13.25"
type input "1.39"
click at [1380, 25] on button "Save" at bounding box center [1382, 23] width 71 height 26
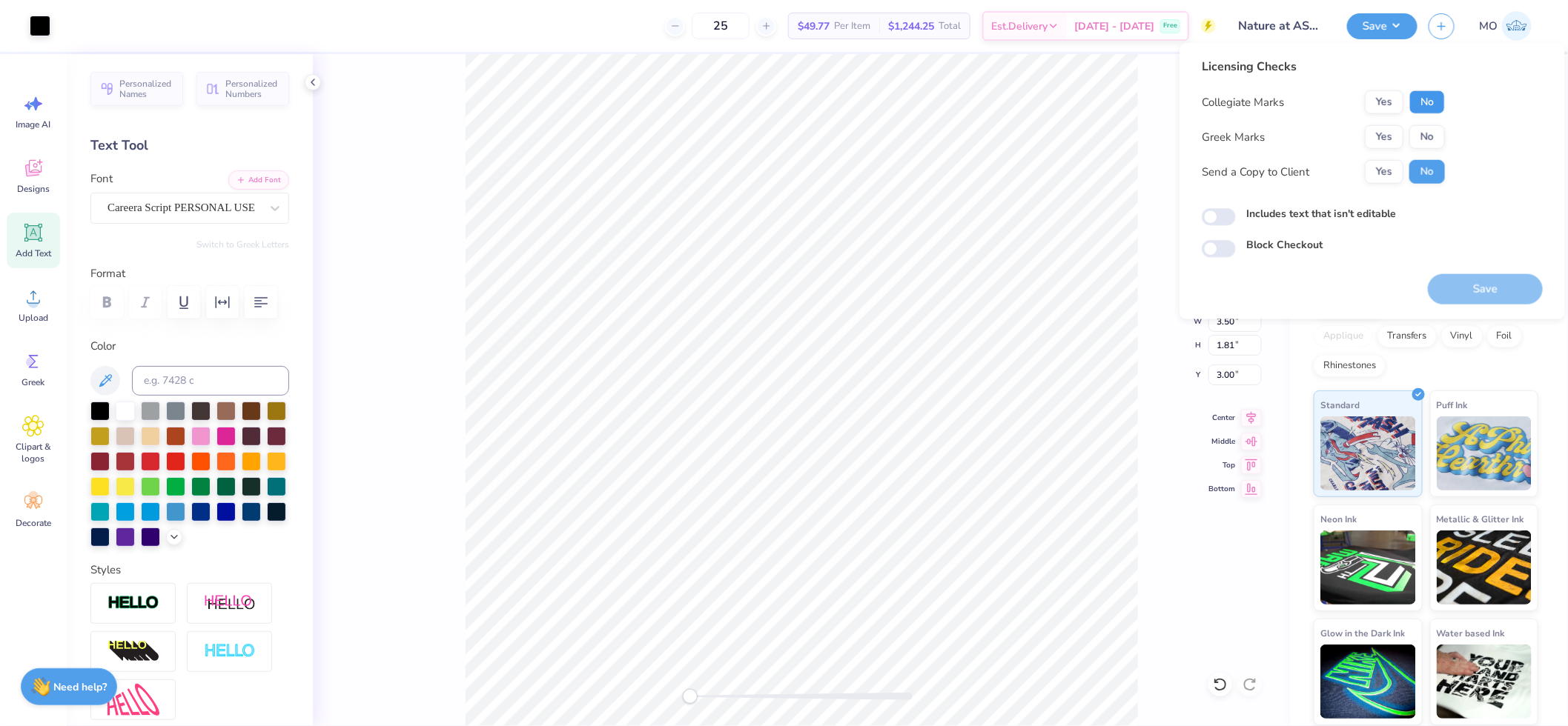
click at [1433, 112] on button "No" at bounding box center [1427, 102] width 36 height 24
click at [1431, 131] on button "No" at bounding box center [1427, 137] width 36 height 24
click at [1217, 213] on input "Includes text that isn't editable" at bounding box center [1219, 216] width 34 height 18
click at [1227, 216] on input "Includes text that isn't editable" at bounding box center [1219, 216] width 34 height 18
checkbox input "false"
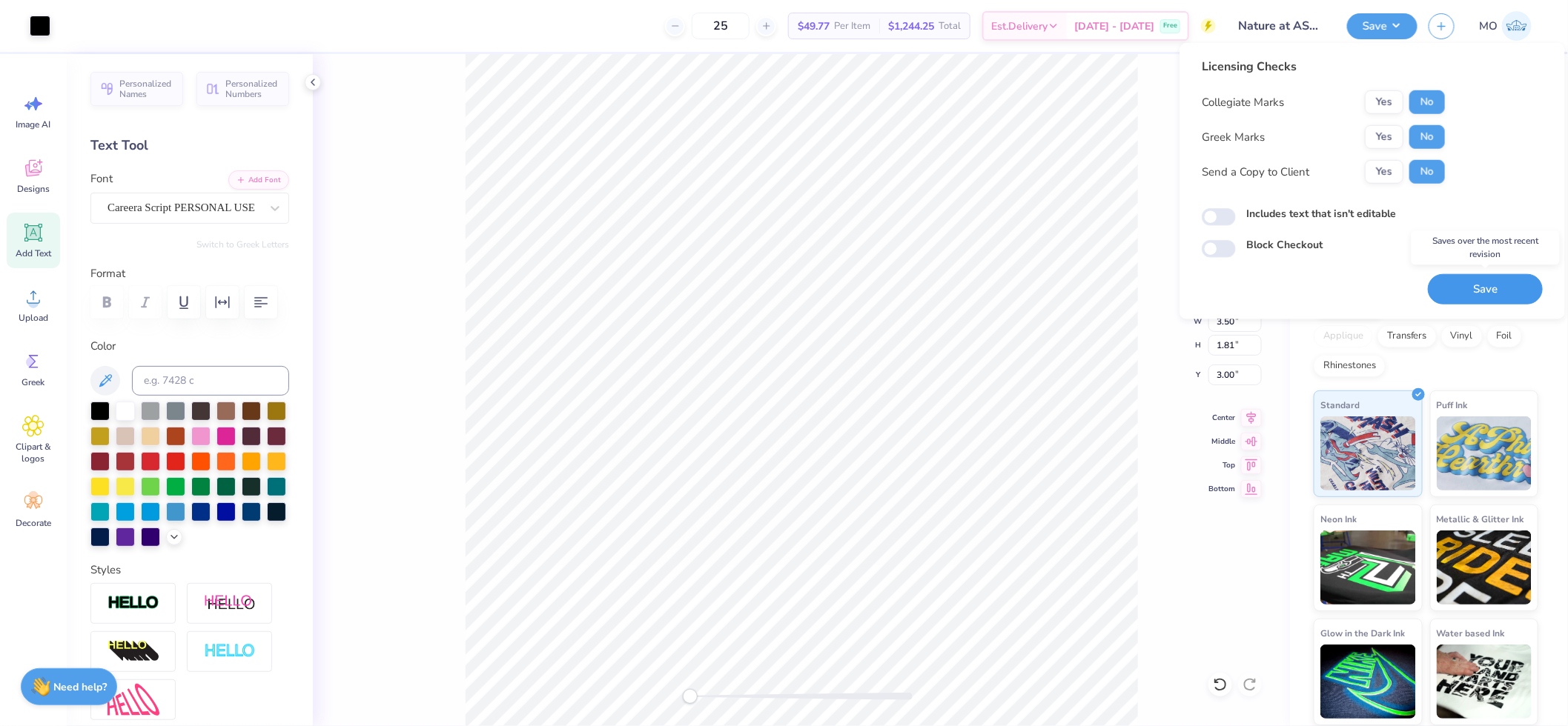
click at [1451, 283] on button "Save" at bounding box center [1485, 289] width 115 height 30
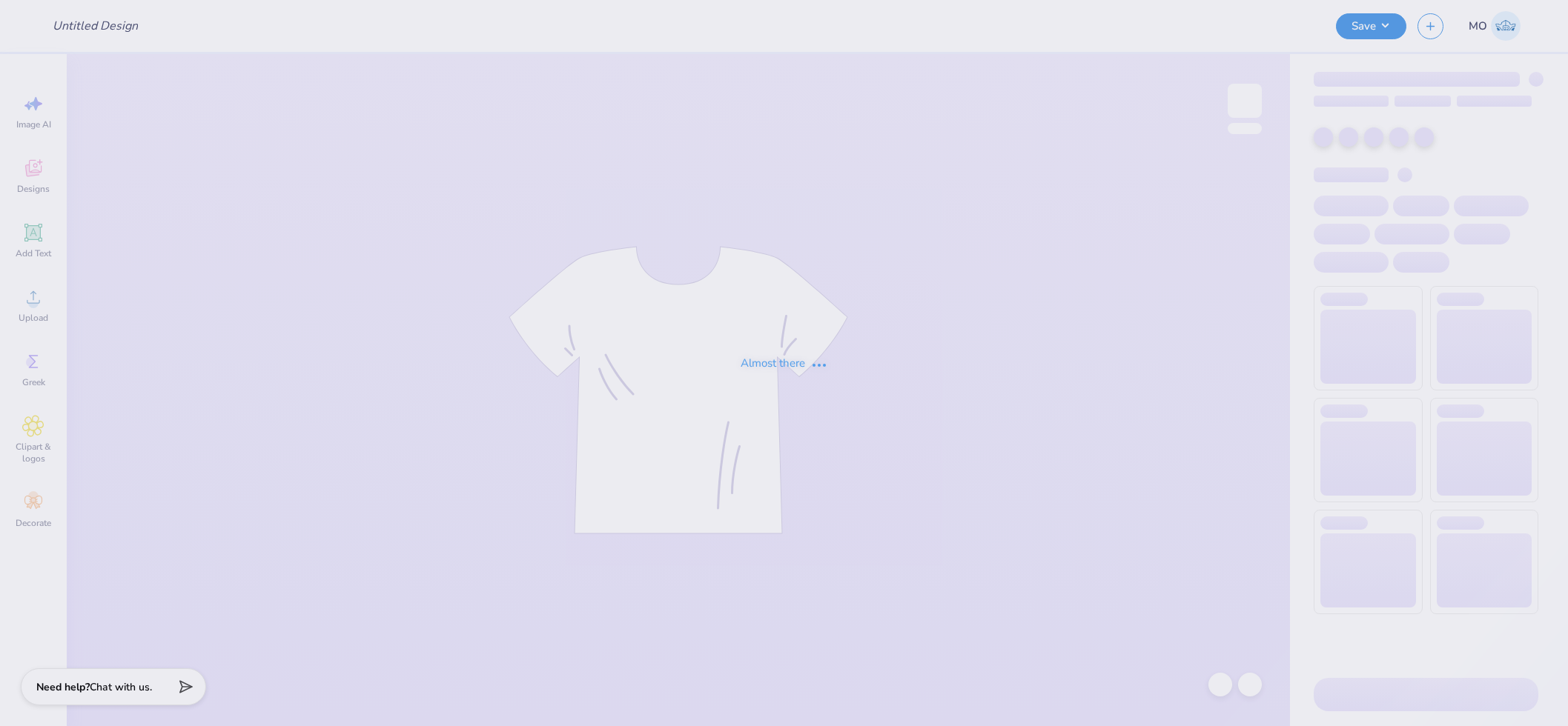
type input "CWRU Law Drafts!"
